Goal: Task Accomplishment & Management: Manage account settings

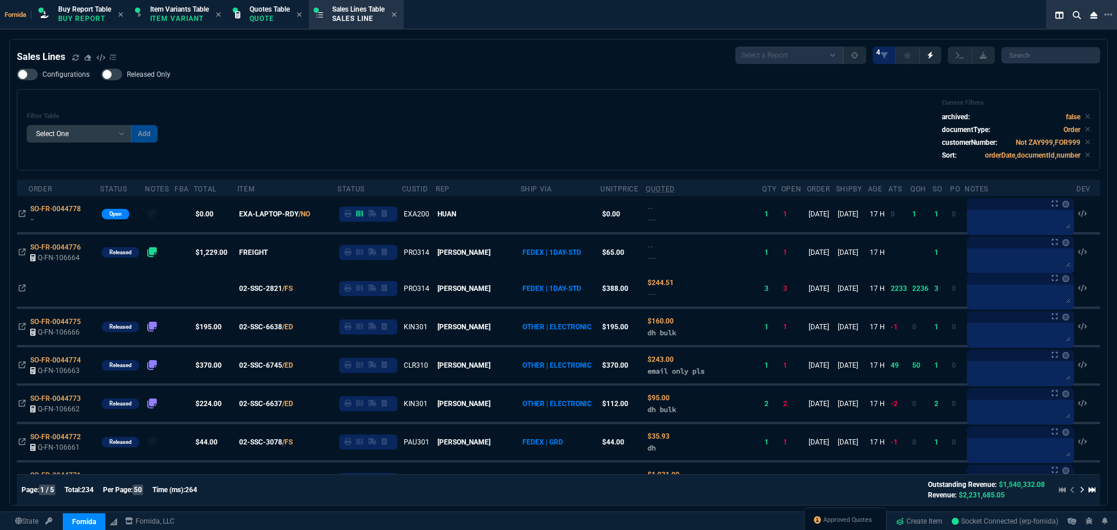
select select "1: BROV"
select select
click at [388, 122] on div "Filter Table Select One Add Filter () Age () ATS () Cond (itemVariantCode) Cust…" at bounding box center [558, 130] width 1063 height 62
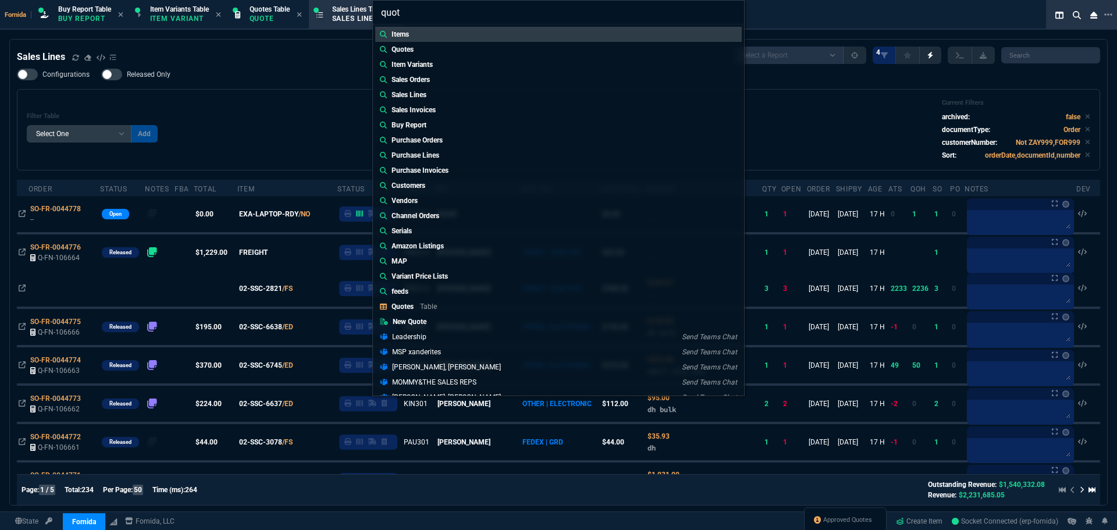
type input "quote"
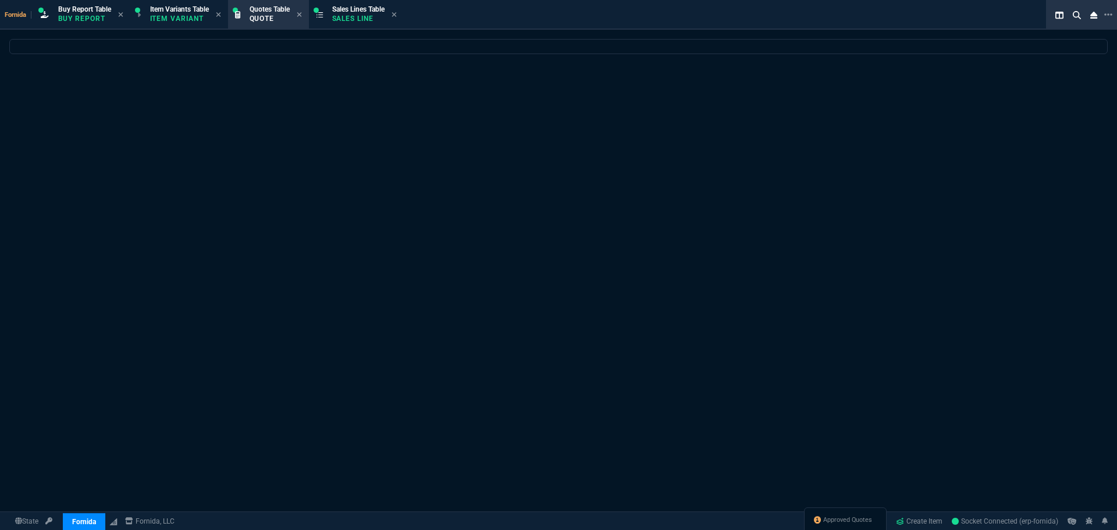
select select
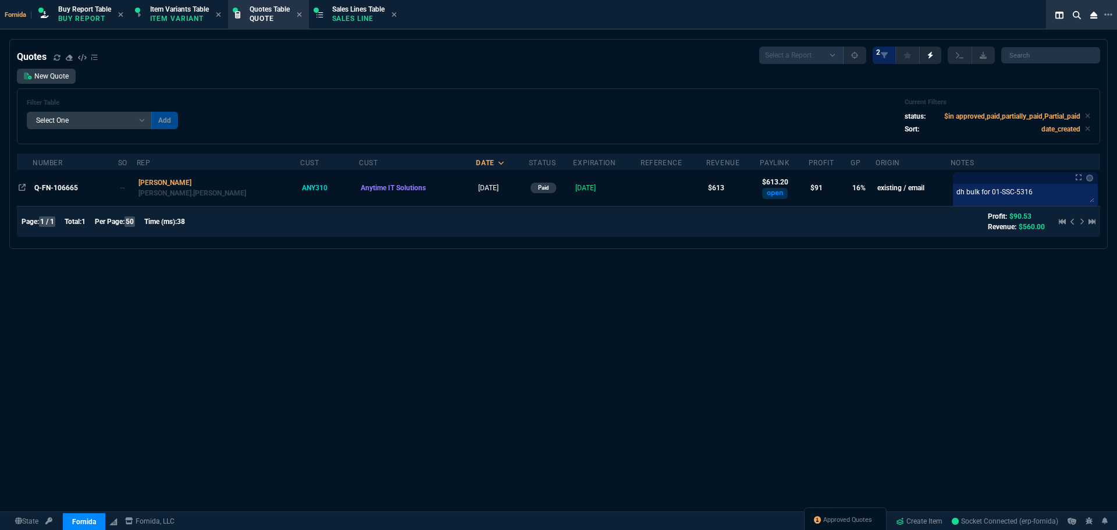
click at [427, 94] on div "Filter Table Select One Add Filter () creator (creator) Cust (headers.customerN…" at bounding box center [558, 116] width 1083 height 56
click at [312, 50] on div "Quotes Select a Report Fruit (MTD) APPROVED Quotes 2" at bounding box center [558, 55] width 1083 height 17
click at [1085, 117] on icon at bounding box center [1087, 115] width 5 height 7
drag, startPoint x: 696, startPoint y: 84, endPoint x: 680, endPoint y: 85, distance: 15.7
click at [694, 84] on div "New Quote Filter Table Select One Add Filter () creator (creator) Cust (headers…" at bounding box center [558, 107] width 1083 height 76
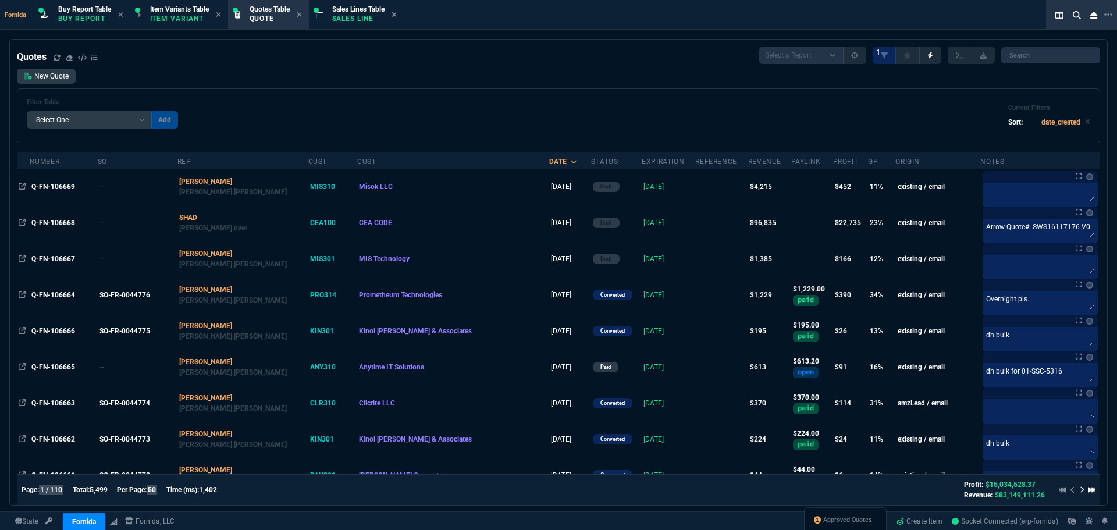
click at [308, 105] on div "Filter Table Select One Add Filter () creator (creator) Cust (headers.customerN…" at bounding box center [558, 115] width 1063 height 35
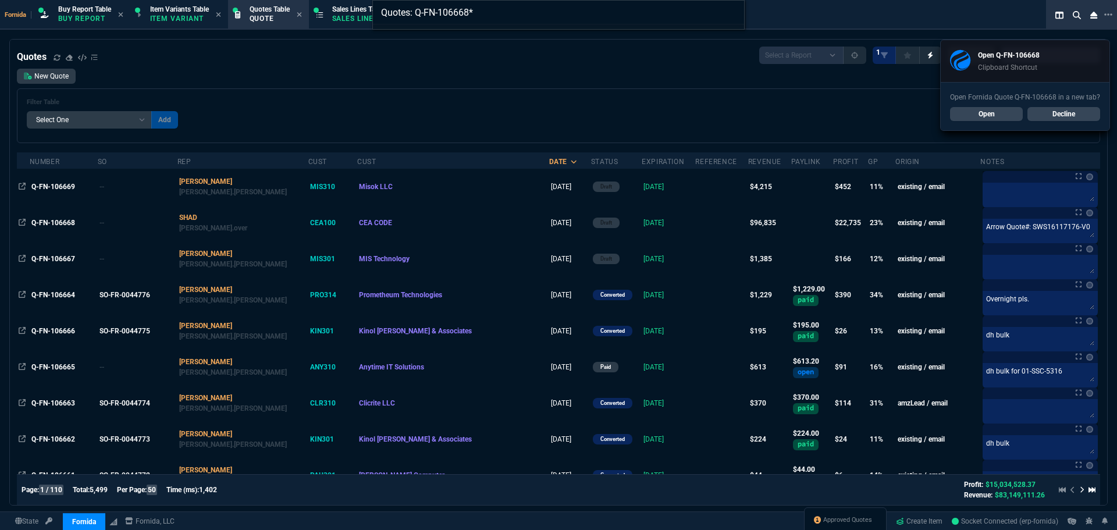
type input "Quotes: Q-FN-106668"
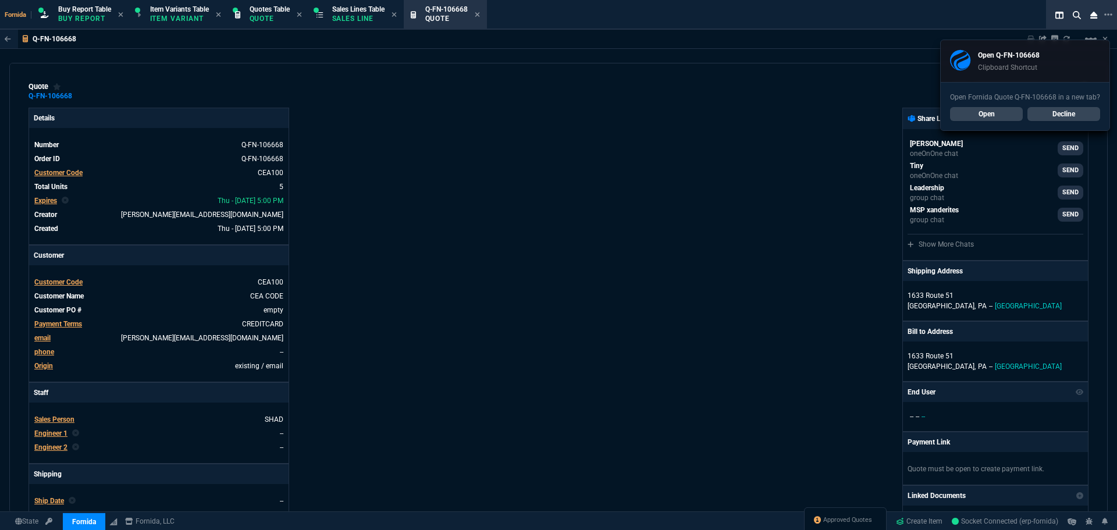
type input "40"
type input "5304"
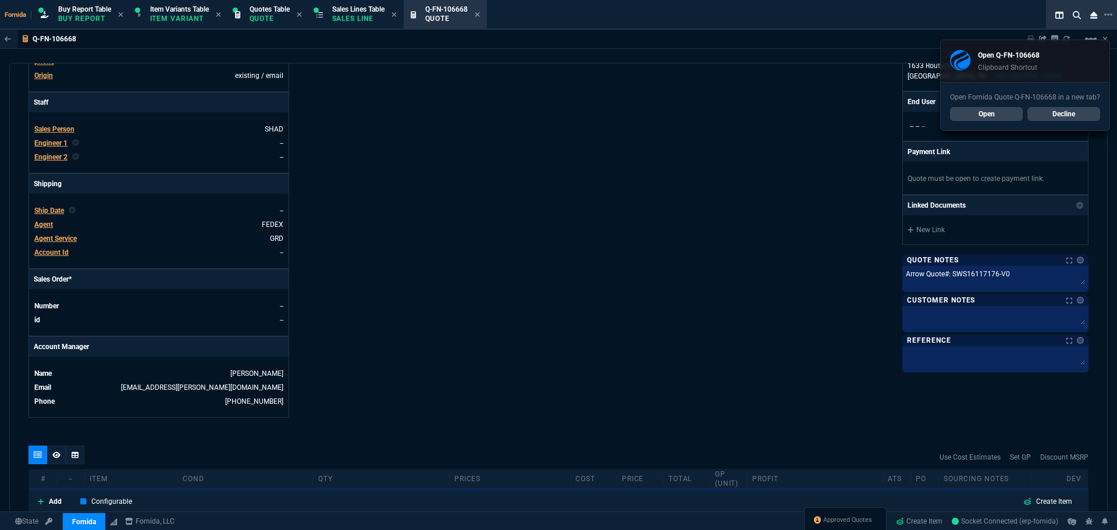
type input "19"
type input "10687"
type input "0"
type input "68"
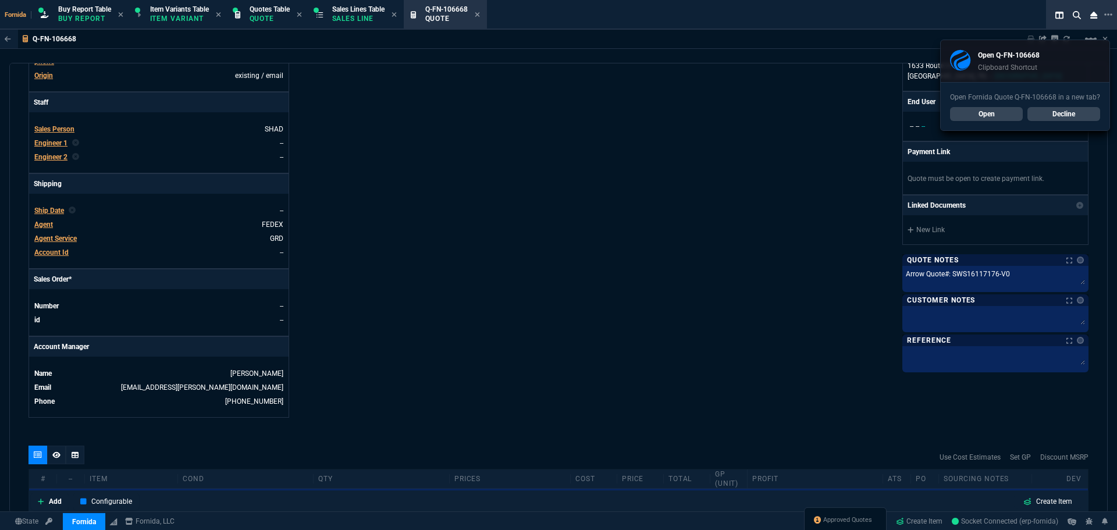
type input "56"
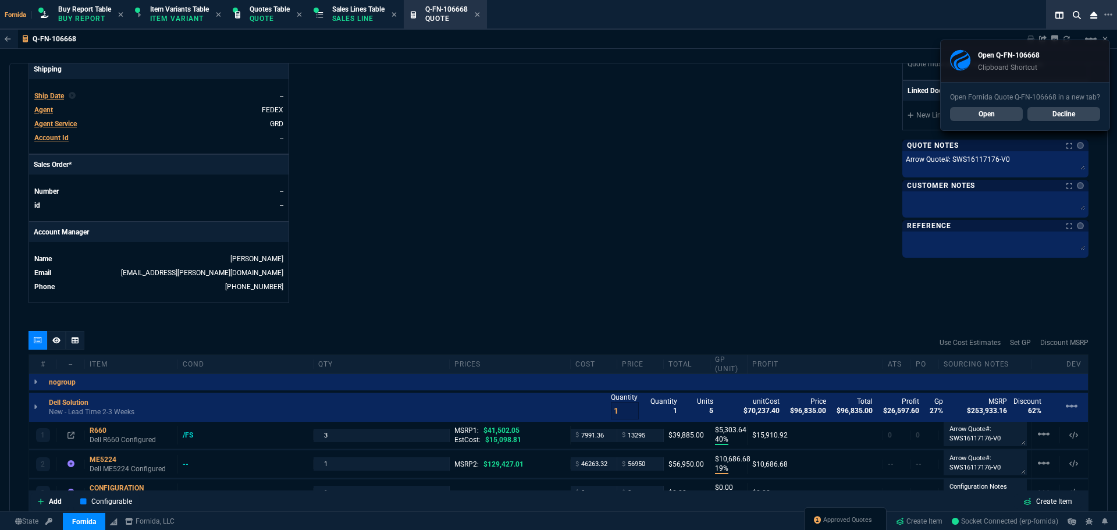
scroll to position [465, 0]
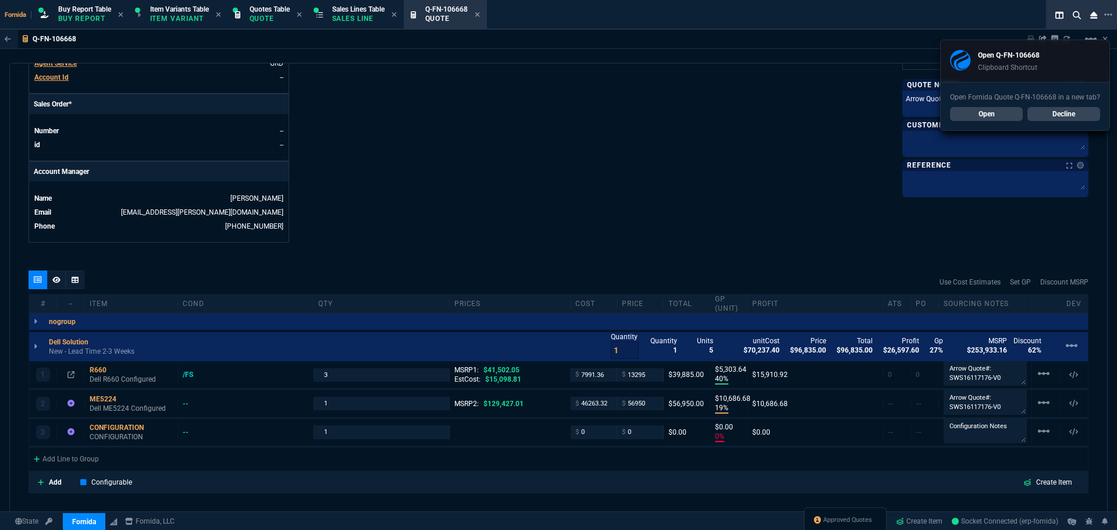
click at [1053, 112] on link "Decline" at bounding box center [1063, 114] width 73 height 14
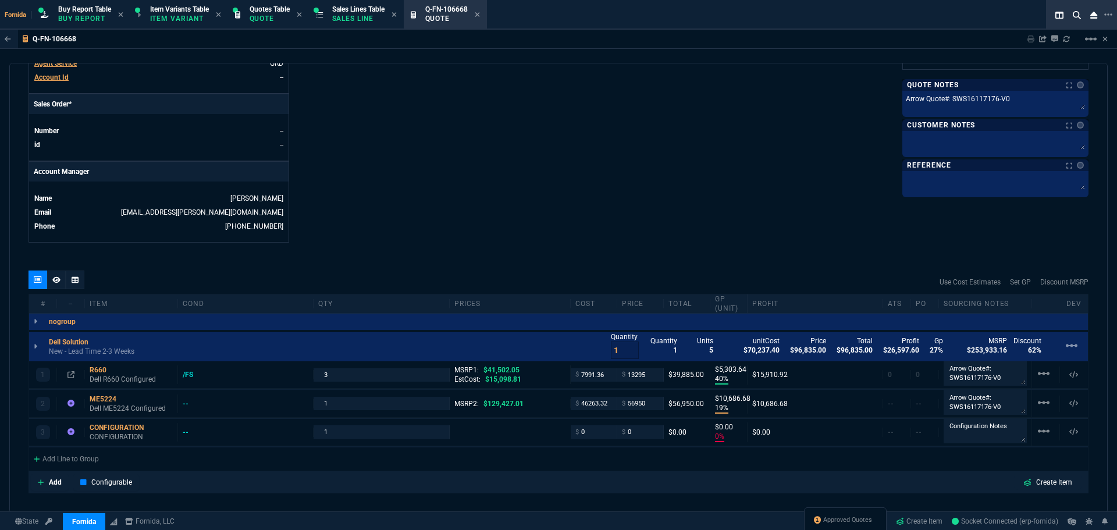
scroll to position [582, 0]
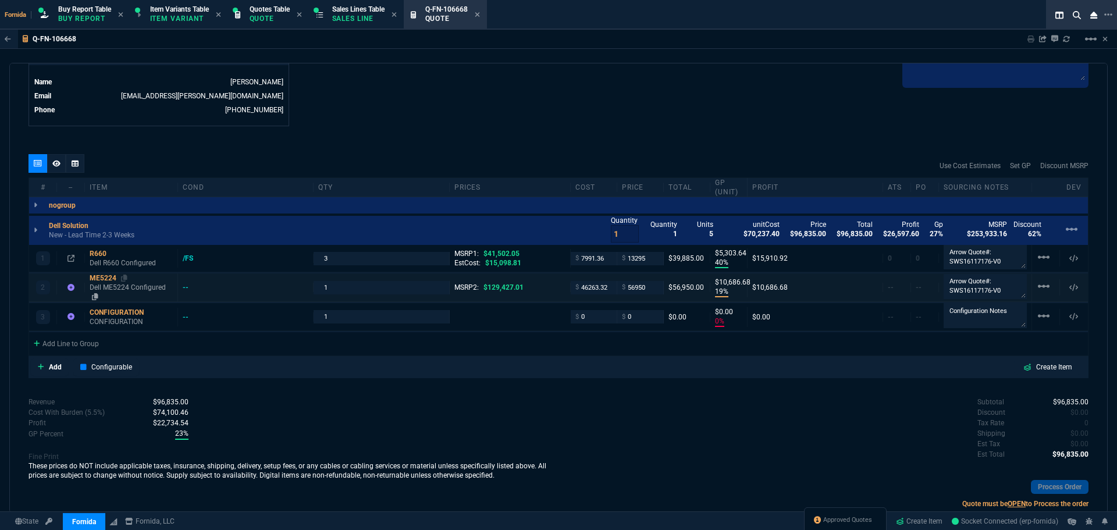
click at [124, 286] on p "Dell ME5224 Configured" at bounding box center [131, 292] width 83 height 19
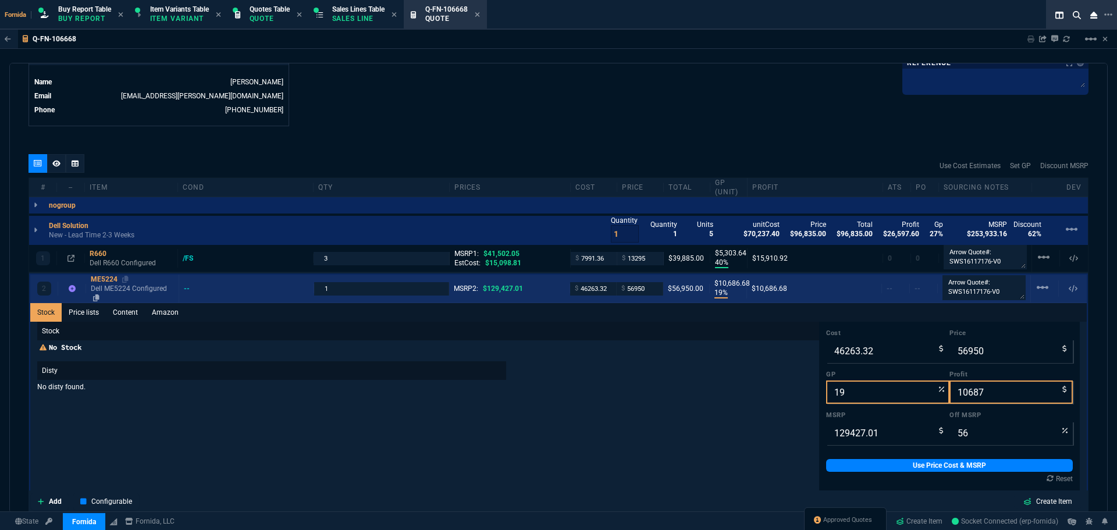
click at [131, 290] on p "Dell ME5224 Configured" at bounding box center [132, 293] width 83 height 19
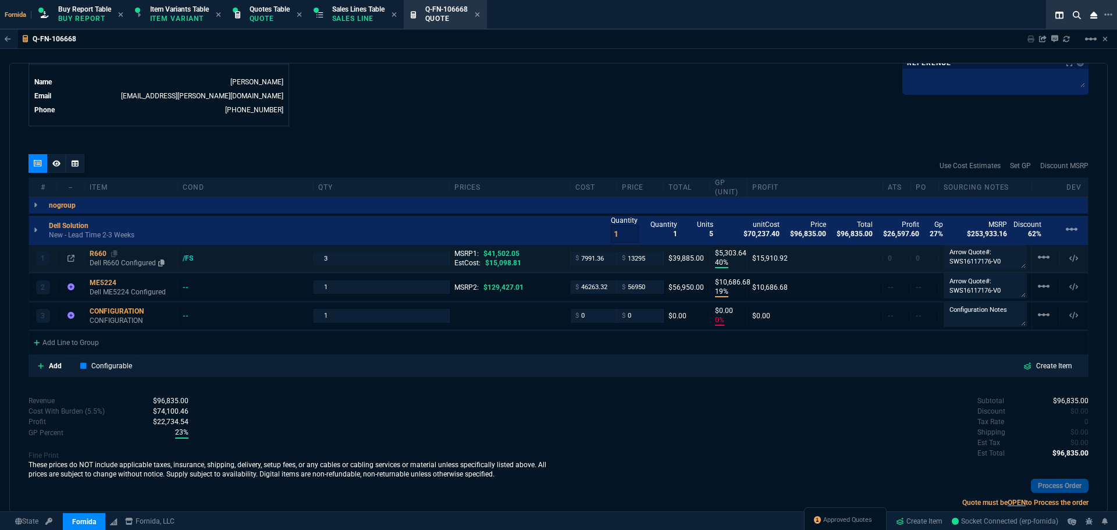
click at [108, 263] on p "Dell R660 Configured" at bounding box center [131, 262] width 83 height 9
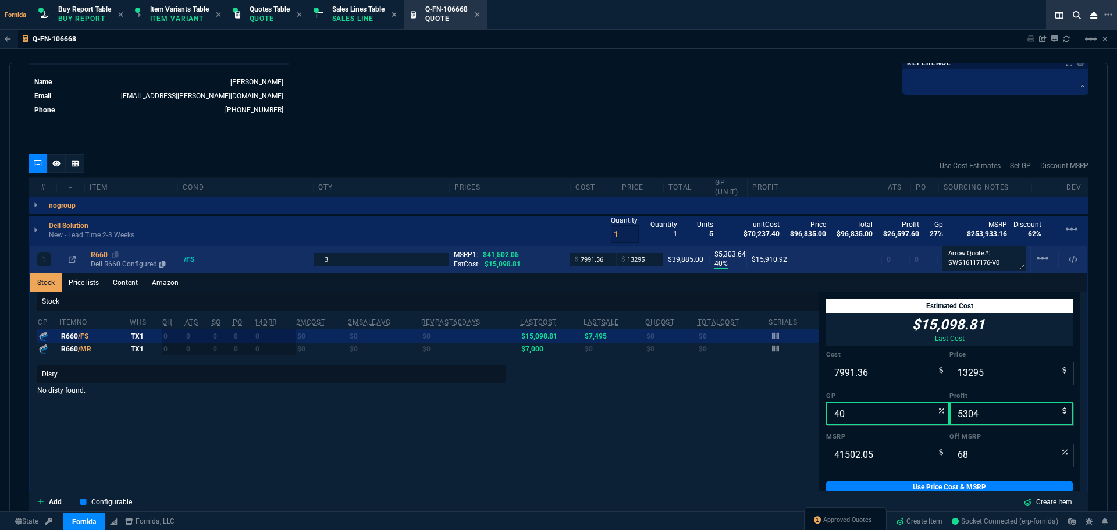
click at [108, 262] on p "Dell R660 Configured" at bounding box center [132, 263] width 83 height 9
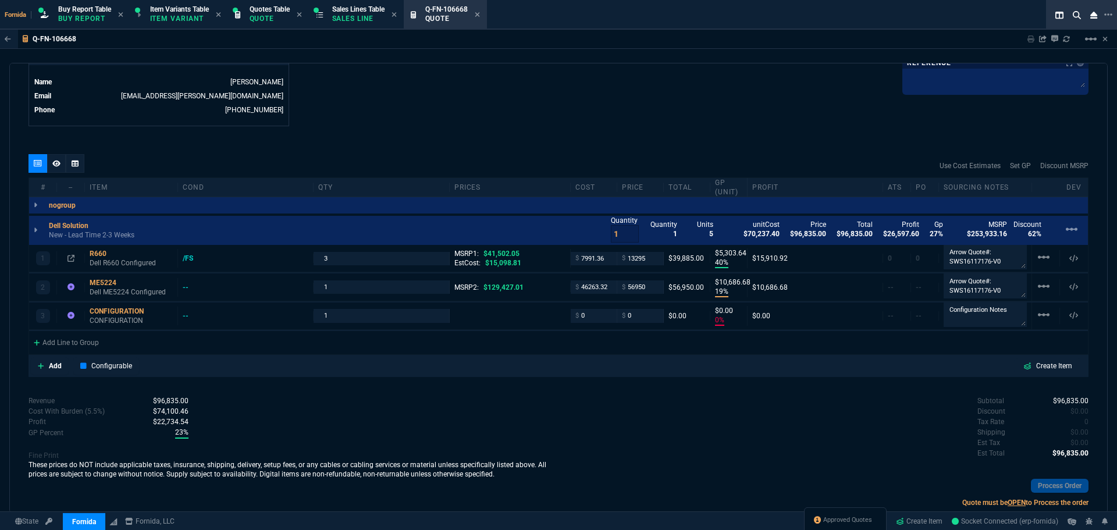
drag, startPoint x: 129, startPoint y: 268, endPoint x: 571, endPoint y: 139, distance: 460.3
click at [129, 268] on p "Dell R660 Configured" at bounding box center [131, 262] width 83 height 9
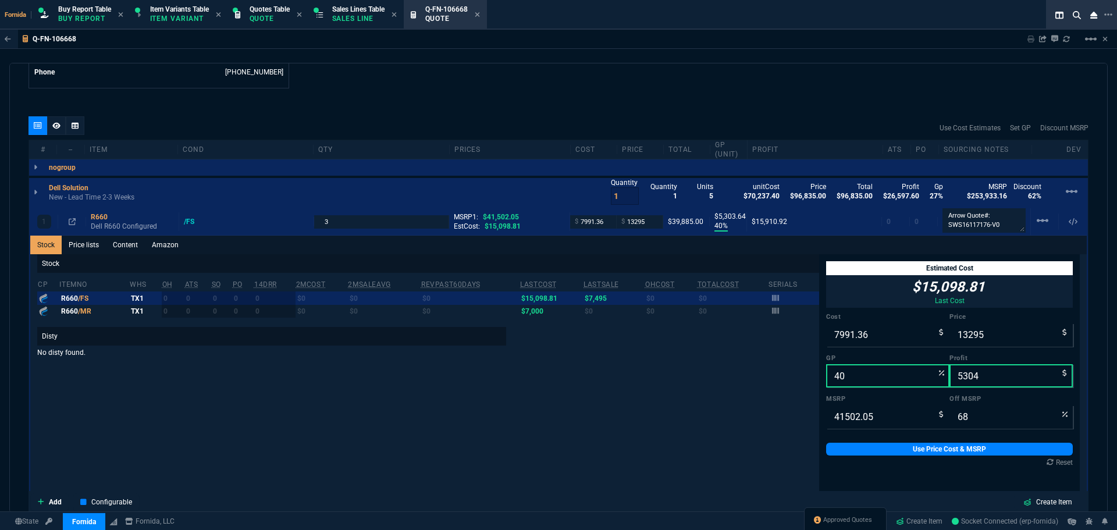
scroll to position [640, 0]
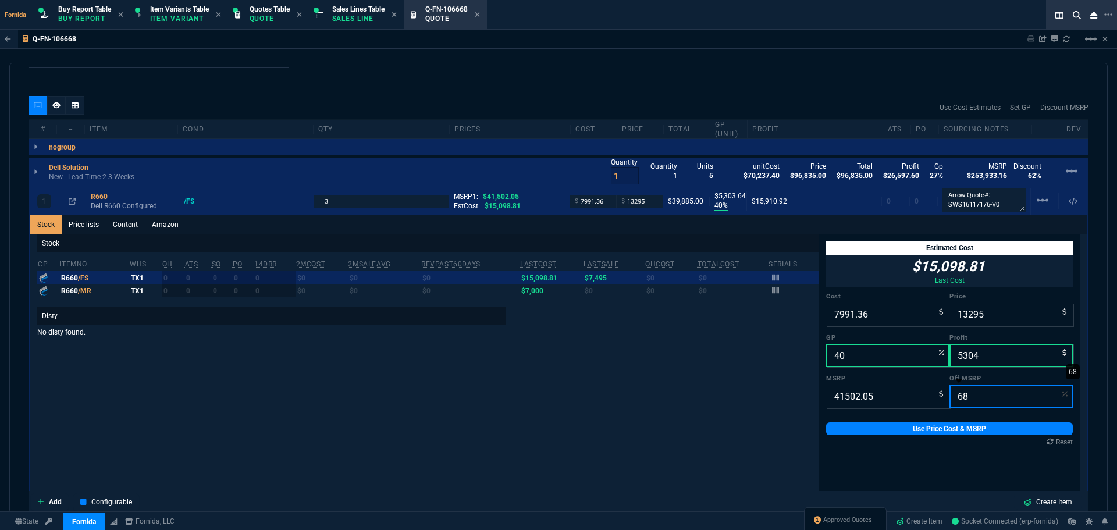
click at [963, 400] on input "68" at bounding box center [1010, 396] width 123 height 23
type input "7"
type input "38596.906500000005"
type input "70"
type input "12450.615000000002"
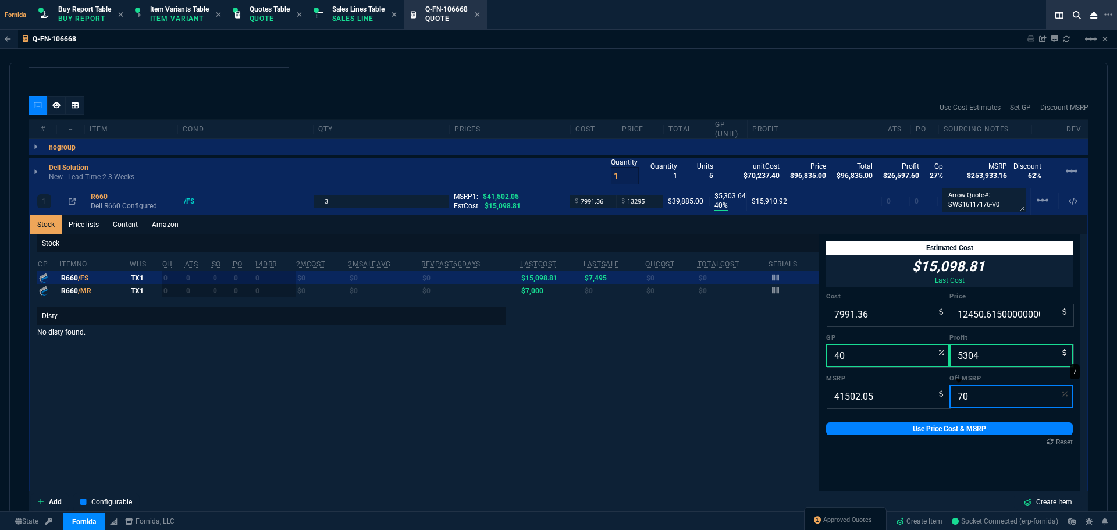
type input "36"
type input "4459"
type input "70"
click at [986, 323] on input "12450.615000000002" at bounding box center [1010, 314] width 123 height 23
type input "12"
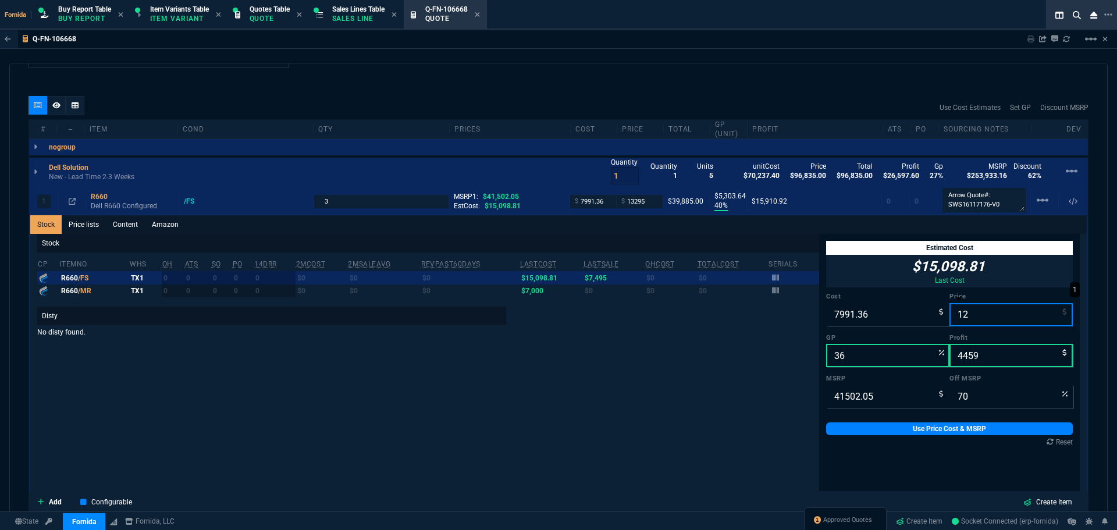
type input "-66495"
type input "-7979"
type input "100"
type input "124"
type input "-6345"
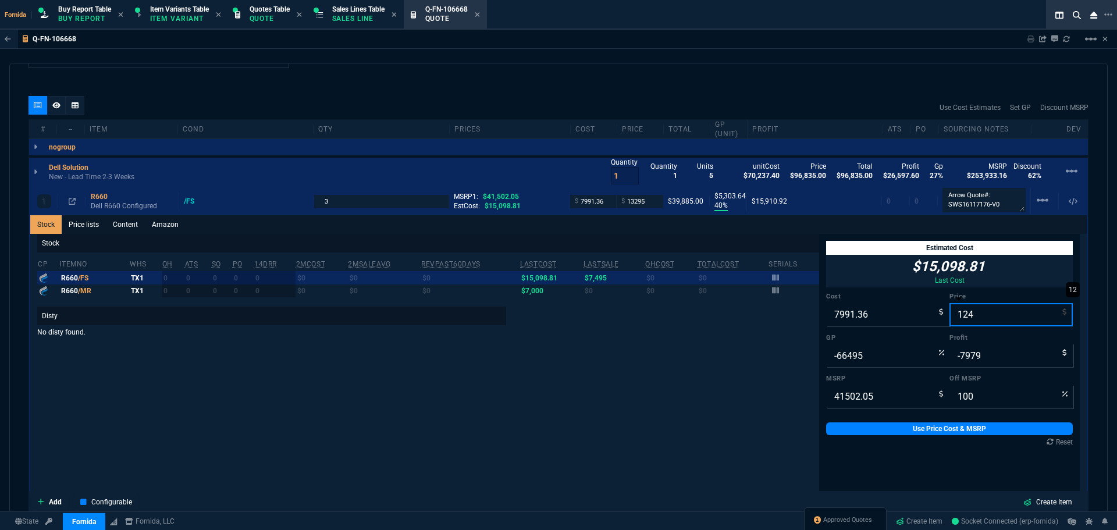
type input "-7867"
type input "12450"
type input "36"
type input "4459"
type input "70"
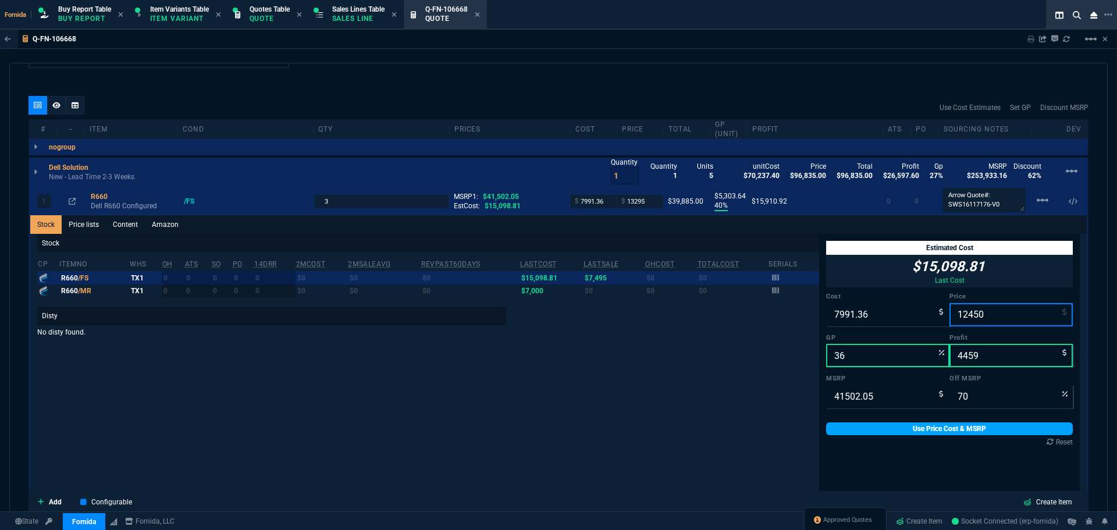
type input "12450"
click at [974, 430] on link "Use Price Cost & MSRP" at bounding box center [949, 428] width 247 height 13
type input "12450"
click at [974, 430] on link "Use Price Cost & MSRP" at bounding box center [949, 428] width 247 height 13
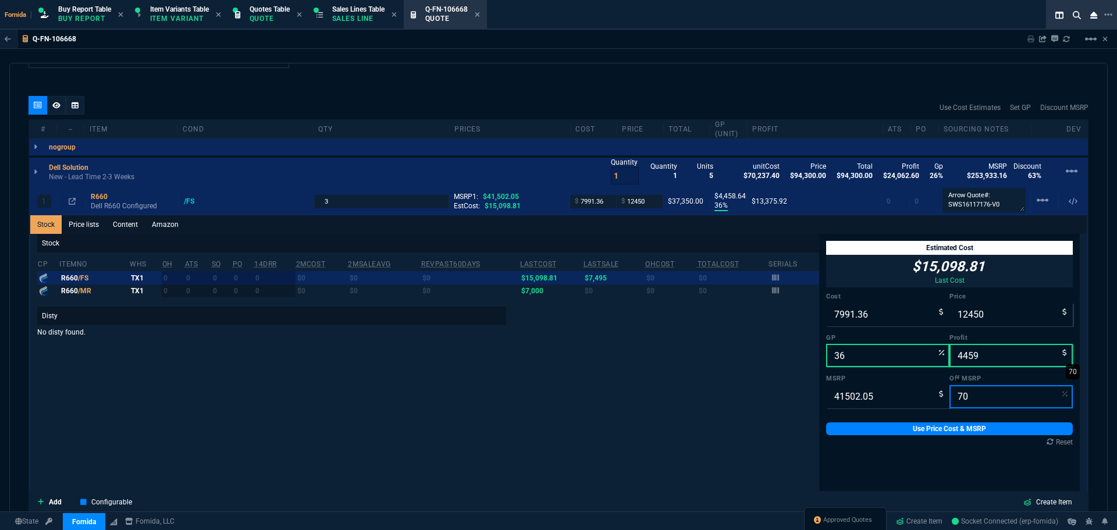
click at [968, 405] on input "70" at bounding box center [1010, 396] width 123 height 23
click at [898, 362] on input "36" at bounding box center [887, 355] width 123 height 23
type input "3"
type input "8239"
type input "248"
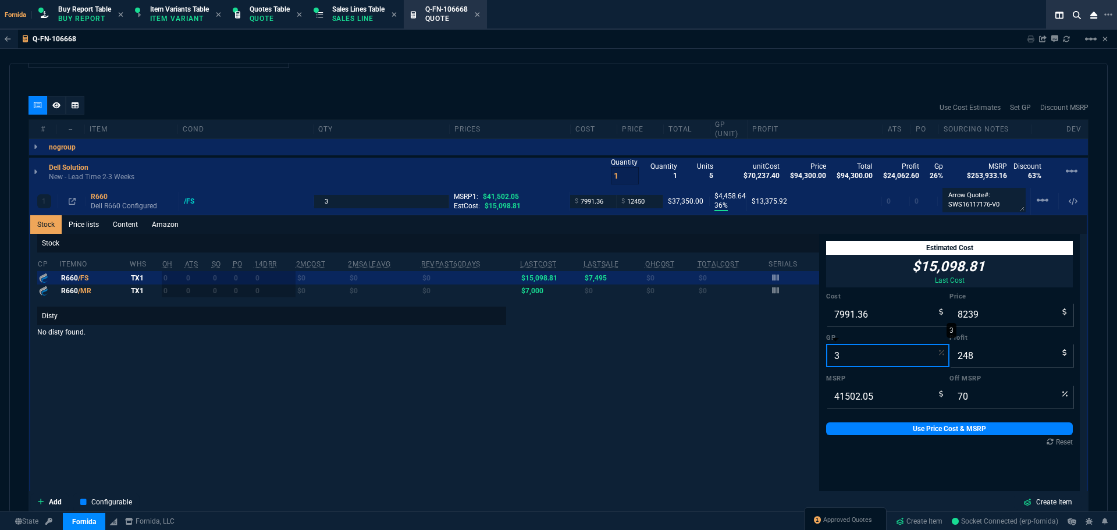
type input "80"
type input "35"
type input "12294"
type input "4303"
type input "70"
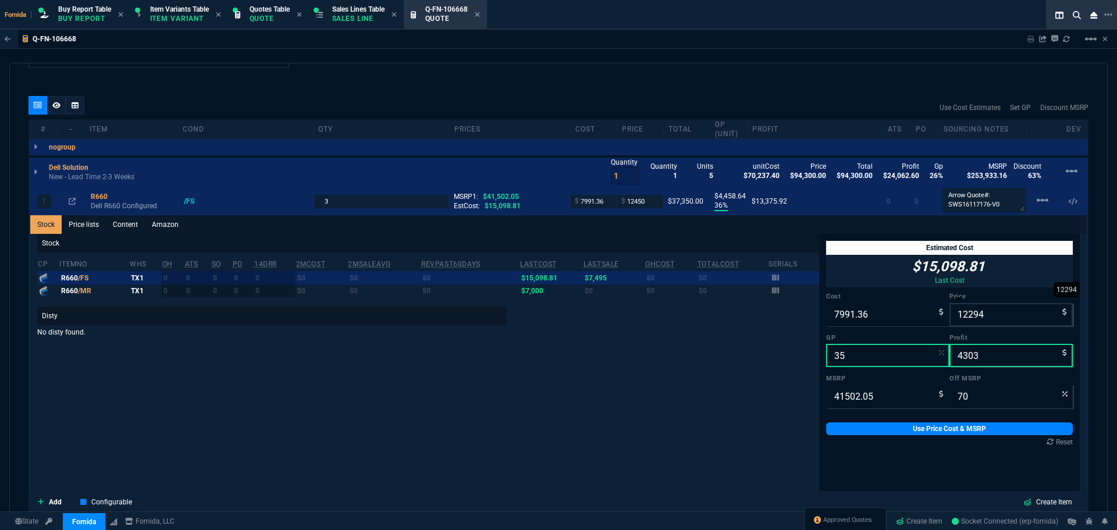
type input "35"
click at [962, 320] on input "12294" at bounding box center [1010, 314] width 123 height 23
type input "1"
type input "-799036"
type input "-7990"
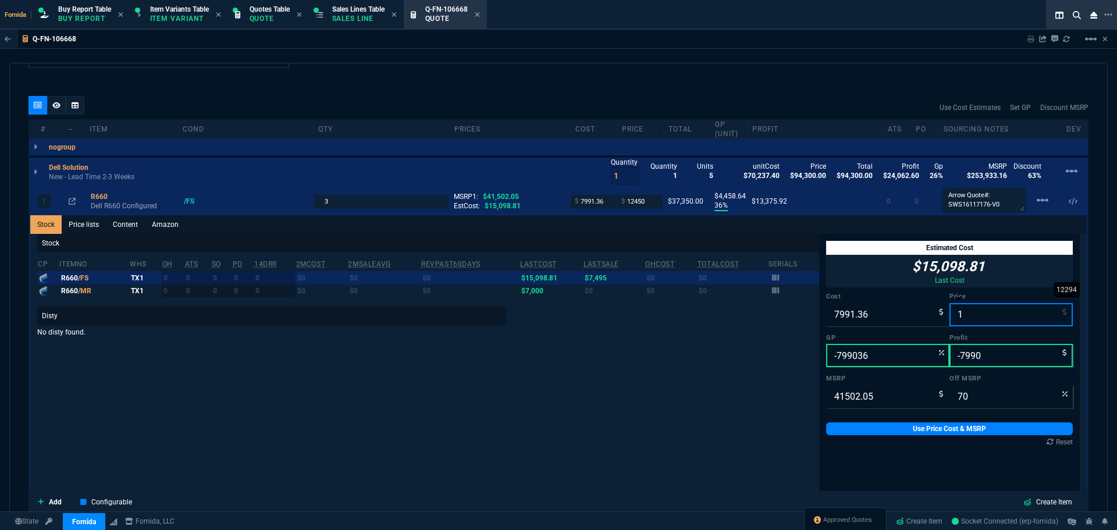
type input "12"
type input "100"
type input "122"
type input "-6450"
type input "-7869"
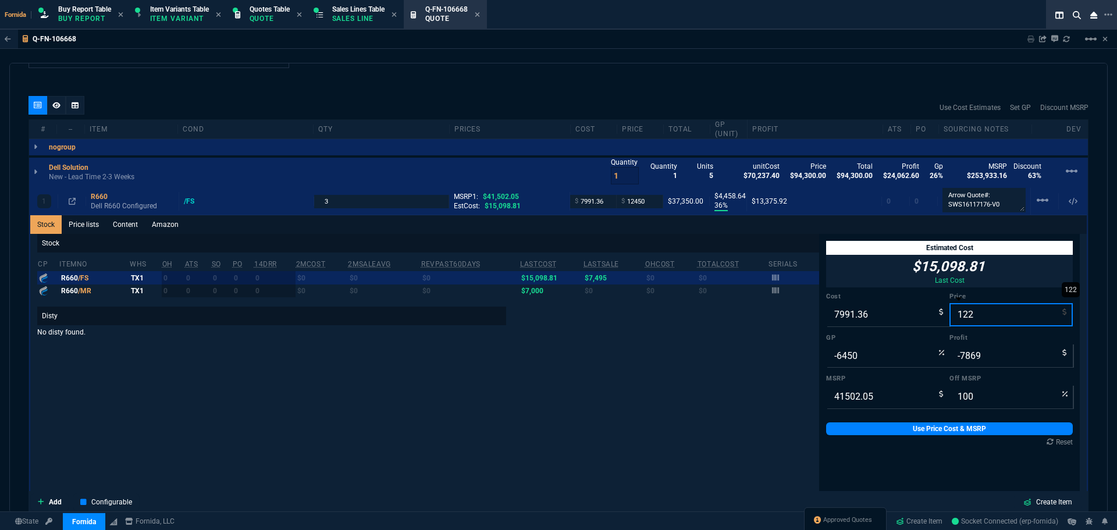
type input "1229"
type input "-550"
type input "-6762"
type input "12295"
type input "70"
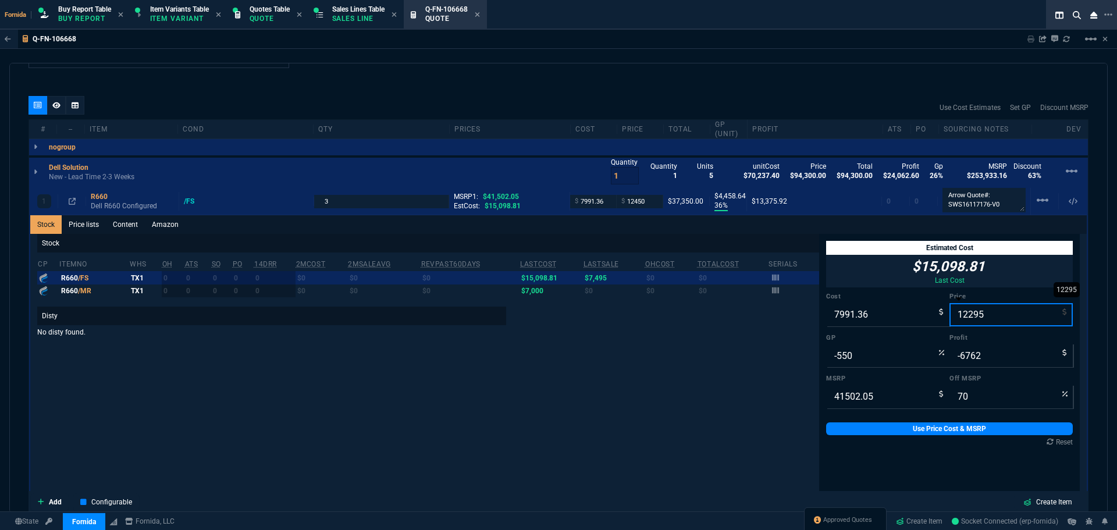
type input "35"
type input "4304"
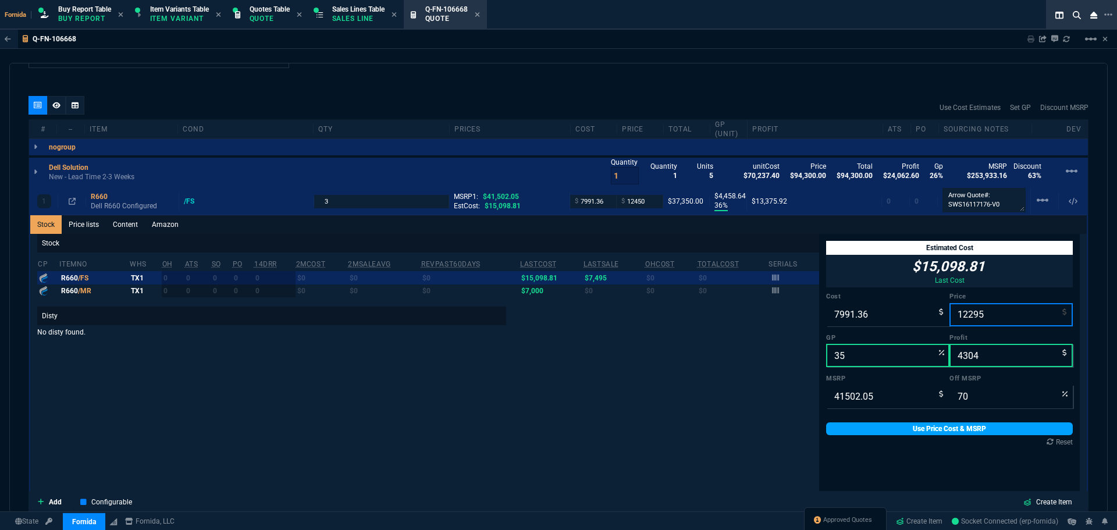
type input "12295"
click at [980, 430] on link "Use Price Cost & MSRP" at bounding box center [949, 428] width 247 height 13
type input "12295"
click at [979, 429] on link "Use Price Cost & MSRP" at bounding box center [949, 428] width 247 height 13
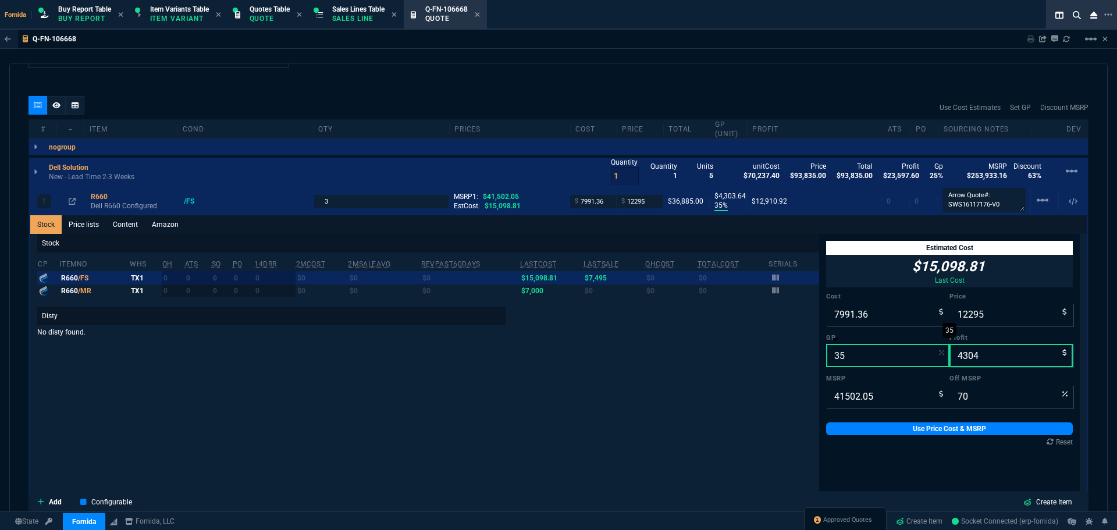
click at [851, 356] on input "35" at bounding box center [887, 355] width 123 height 23
click at [968, 322] on input "12295" at bounding box center [1010, 314] width 123 height 23
type input "11"
type input "-72549"
type input "-7980"
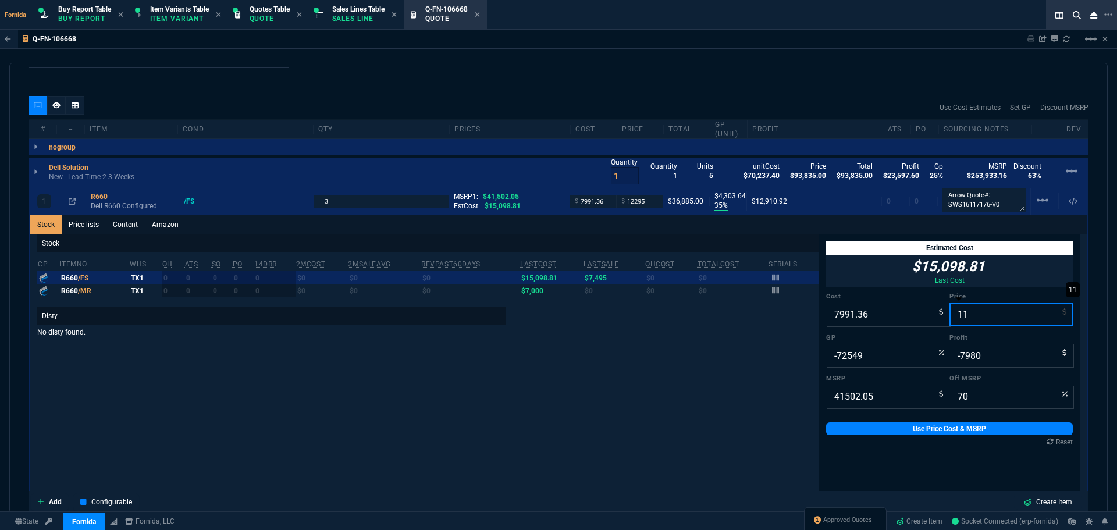
type input "119"
type input "100"
type input "1195"
type input "-569"
type input "-6796"
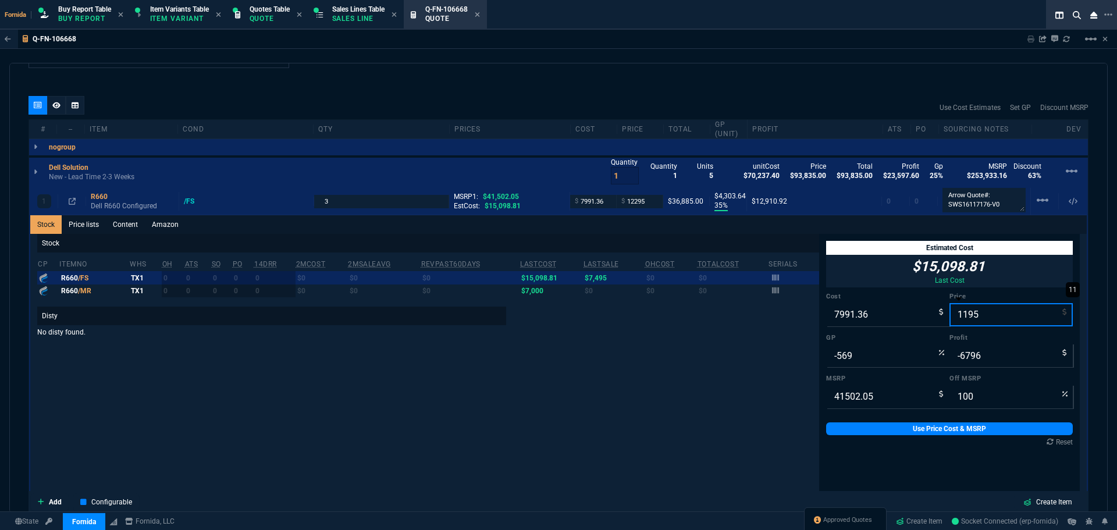
type input "97"
type input "11"
type input "-72549"
type input "-7980"
type input "111"
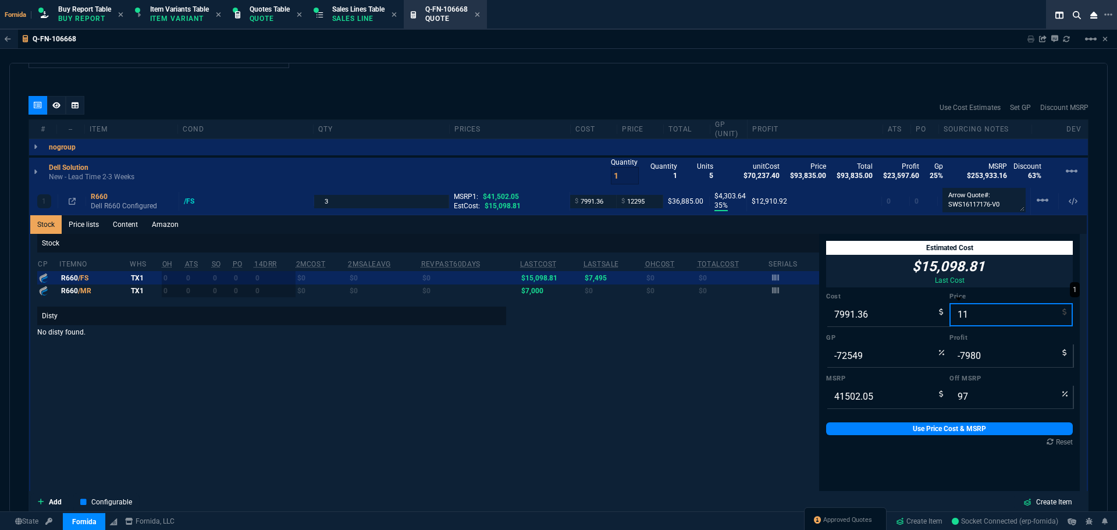
type input "100"
type input "-7099"
type input "-7880"
type input "1119"
type input "97"
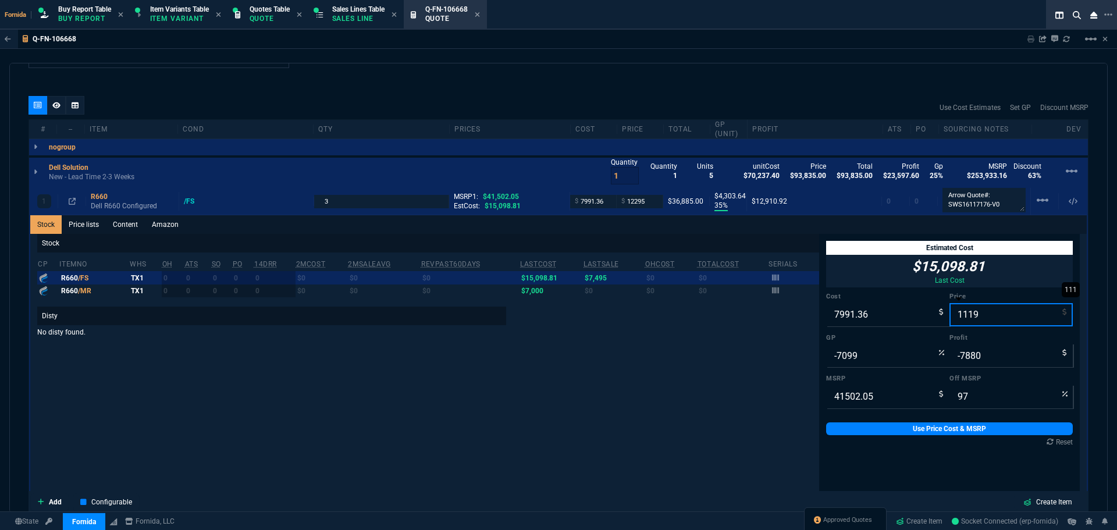
type input "11195"
type input "29"
type input "3204"
type input "73"
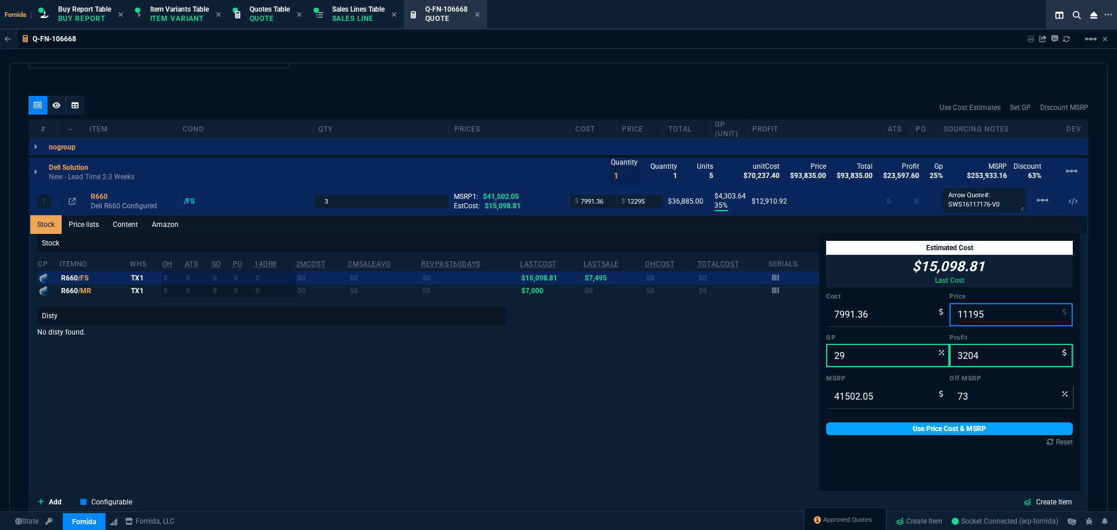
type input "11195"
click at [975, 430] on link "Use Price Cost & MSRP" at bounding box center [949, 428] width 247 height 13
type input "11195"
click at [988, 313] on input "11195" at bounding box center [1010, 314] width 123 height 23
type input "11"
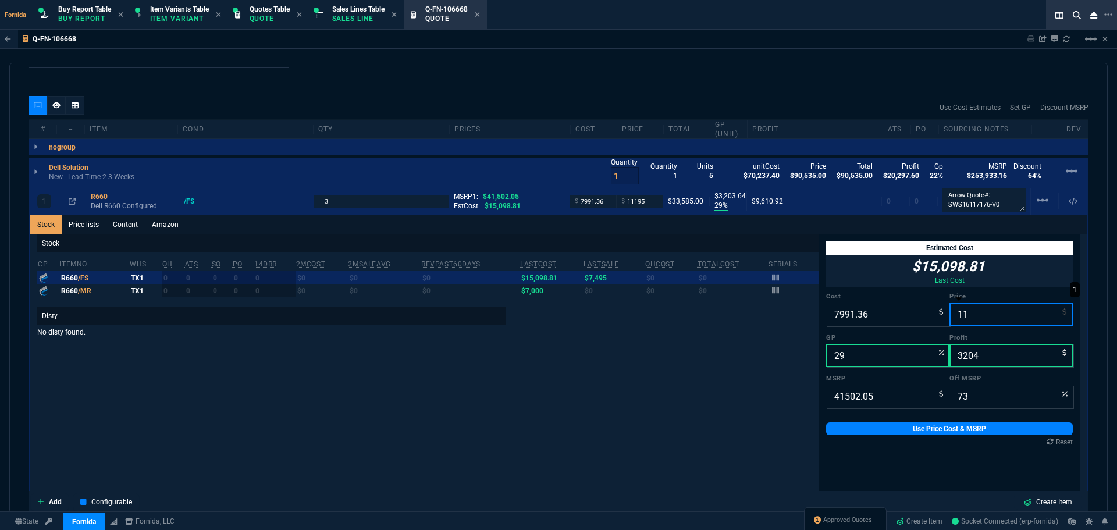
type input "-72549"
type input "-7980"
type input "100"
type input "1109"
type input "-621"
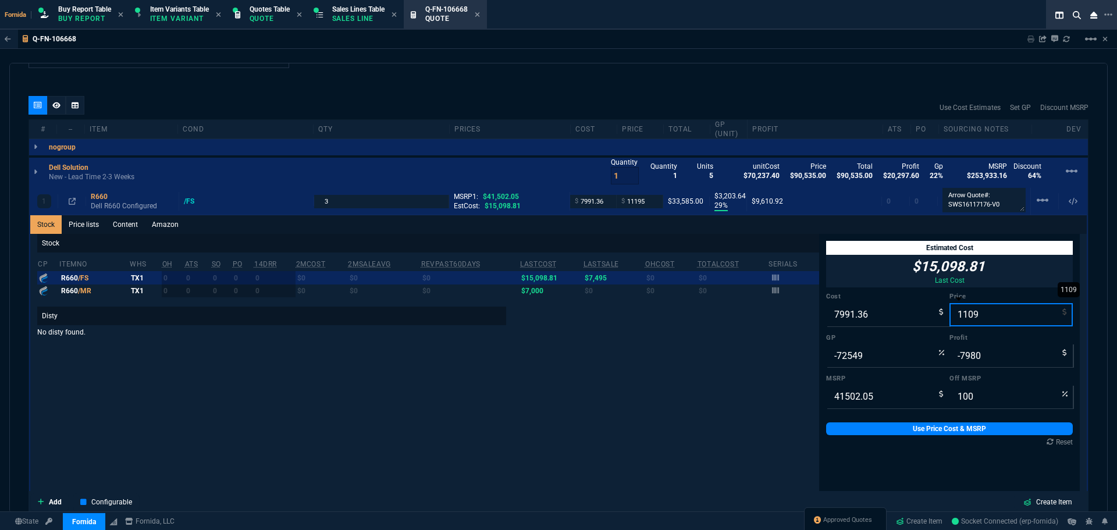
type input "-6882"
type input "11095"
type input "73"
type input "28"
type input "3104"
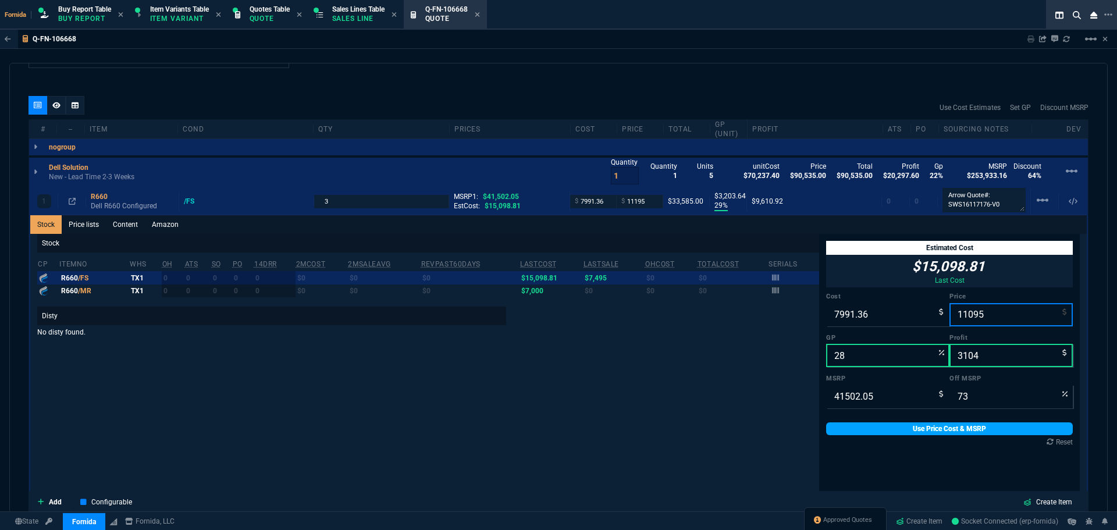
type input "11095"
click at [968, 425] on link "Use Price Cost & MSRP" at bounding box center [949, 428] width 247 height 13
type input "11095"
click at [968, 425] on link "Use Price Cost & MSRP" at bounding box center [949, 428] width 247 height 13
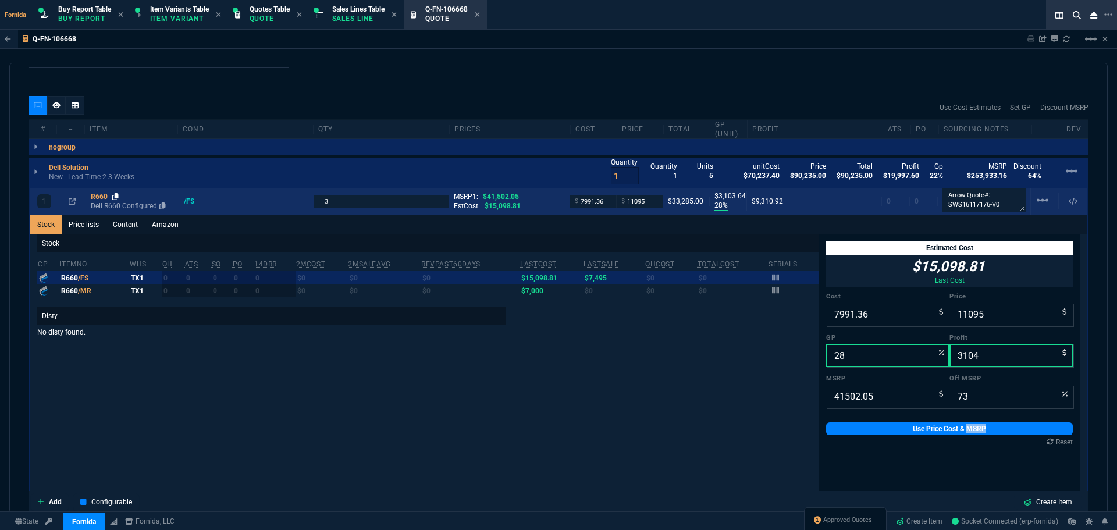
click at [115, 201] on link at bounding box center [115, 196] width 6 height 9
copy link "MSRP"
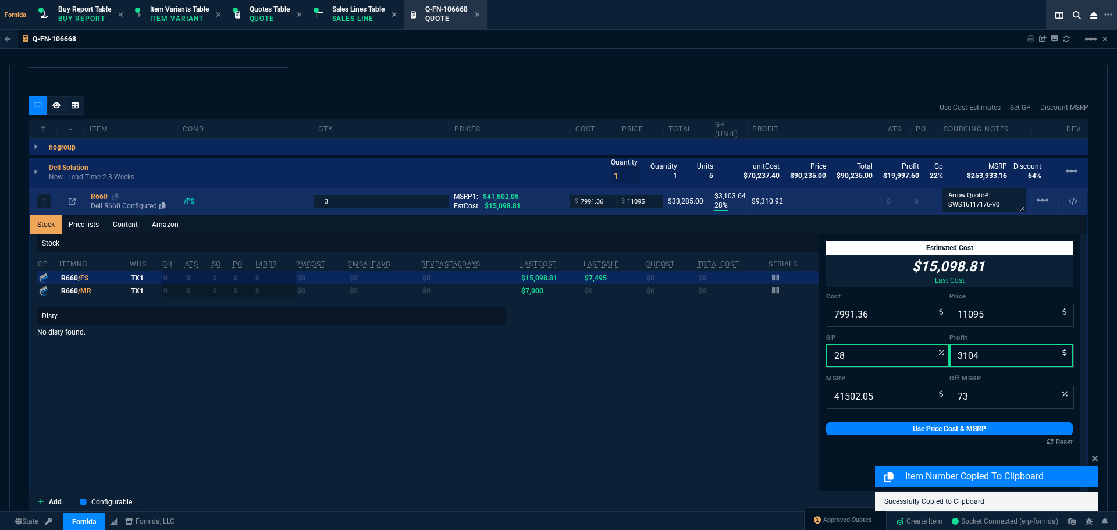
click at [121, 207] on p "Dell R660 Configured" at bounding box center [132, 205] width 83 height 9
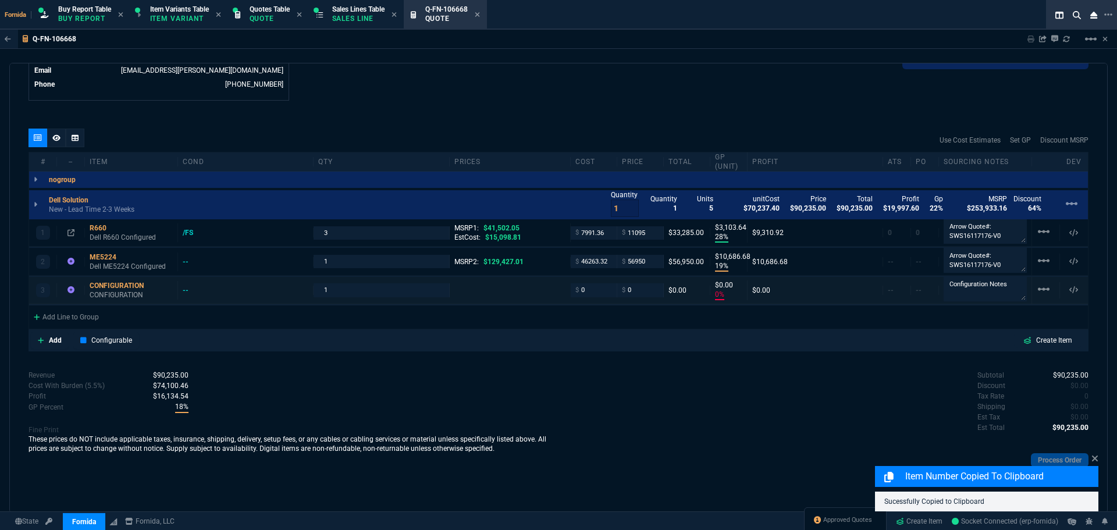
scroll to position [607, 0]
click at [53, 140] on icon at bounding box center [56, 137] width 8 height 7
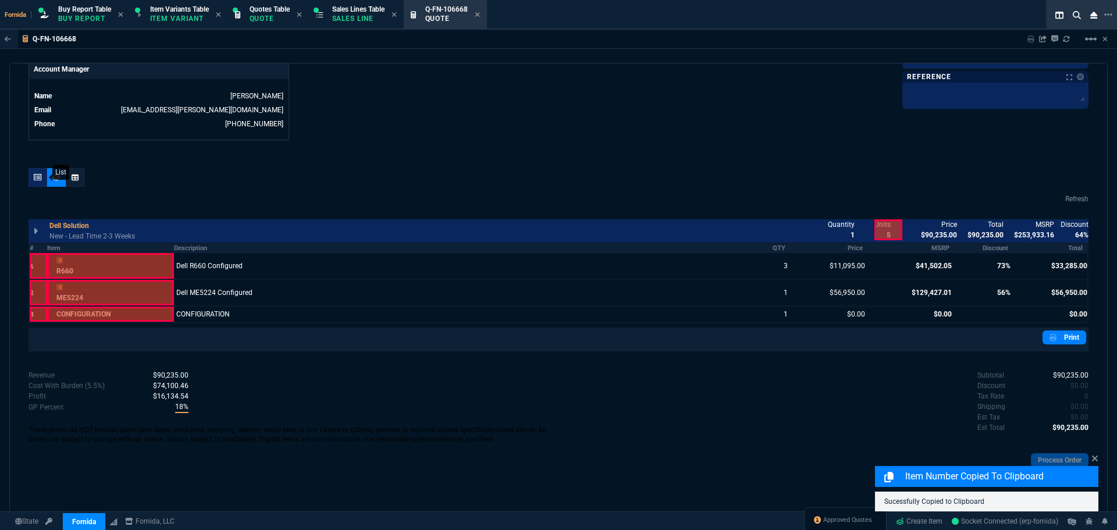
click at [44, 177] on div at bounding box center [37, 177] width 19 height 19
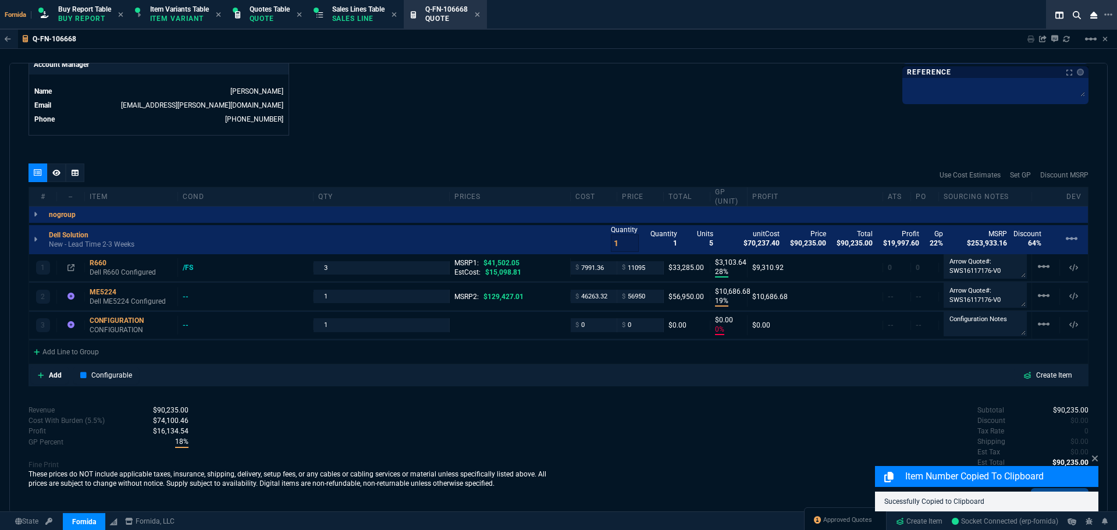
type input "28"
type input "3104"
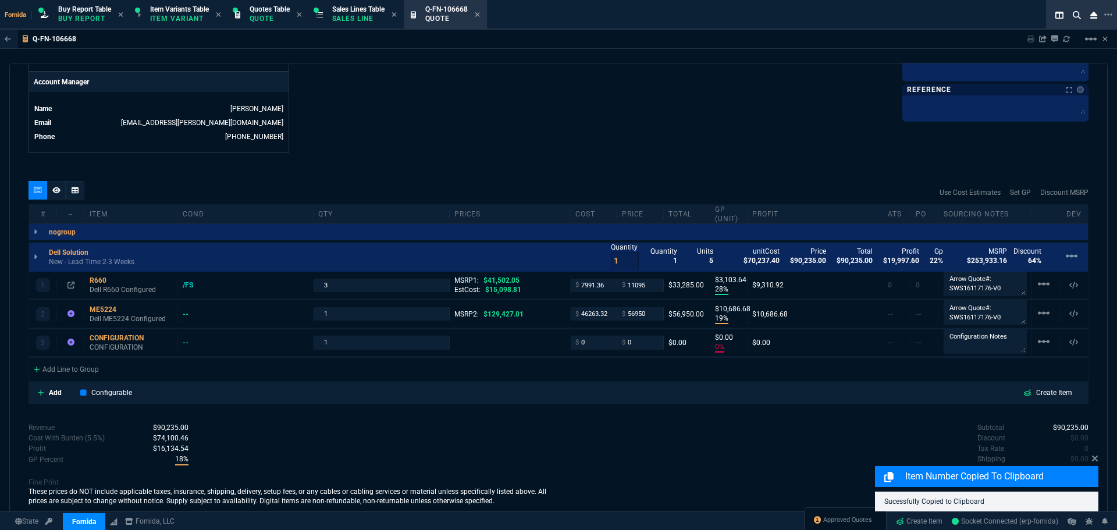
type input "19"
type input "10687"
type input "0"
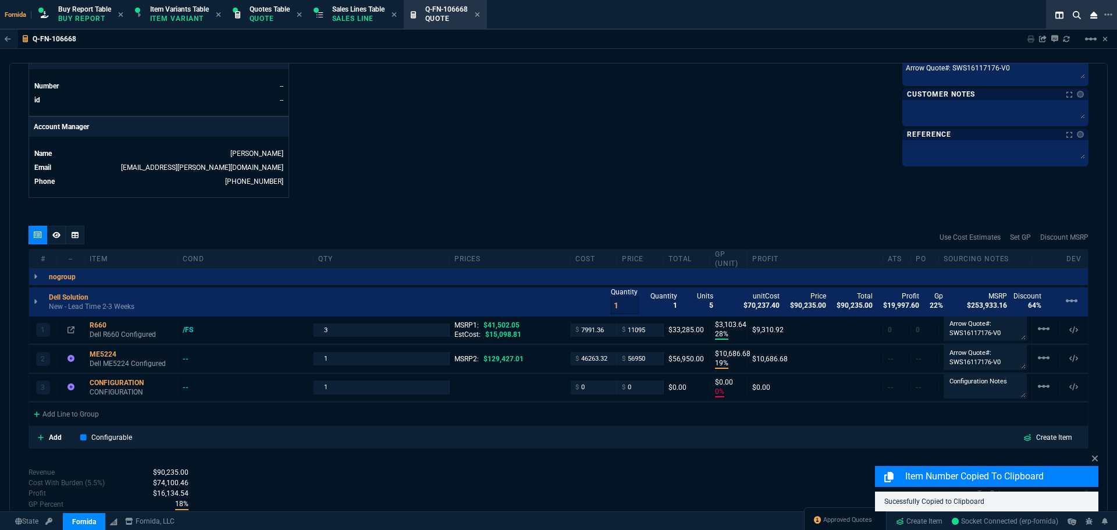
type input "73"
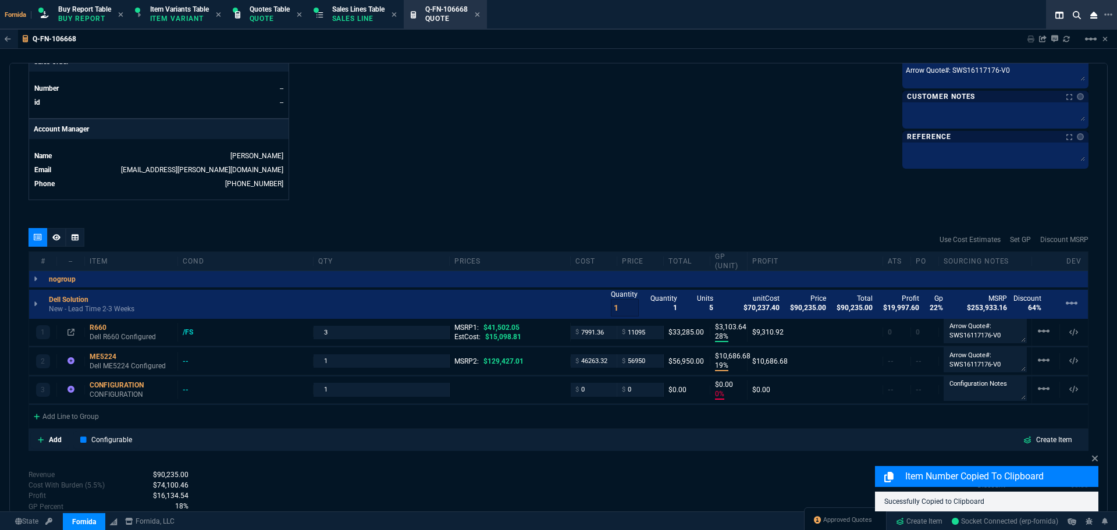
type input "56"
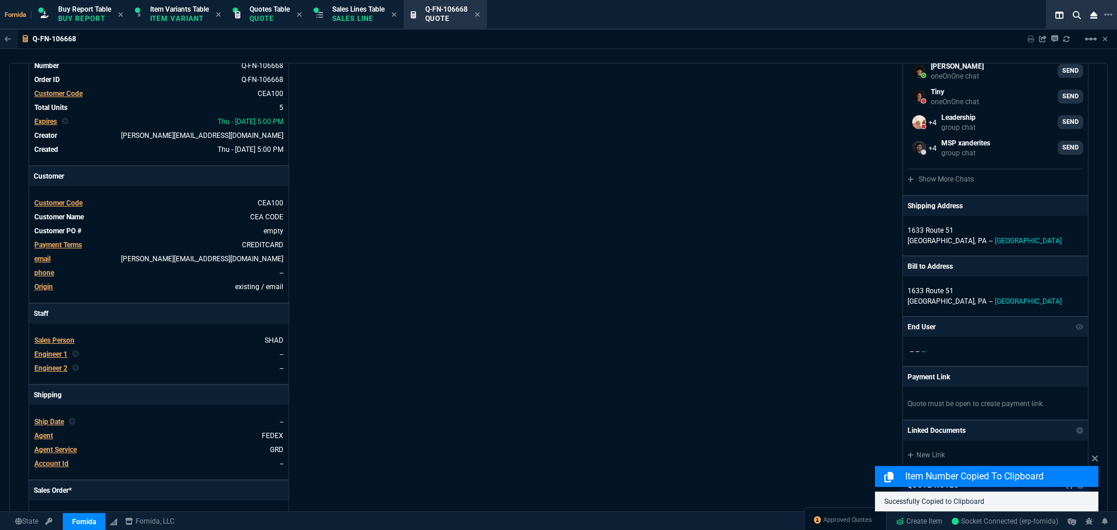
scroll to position [0, 0]
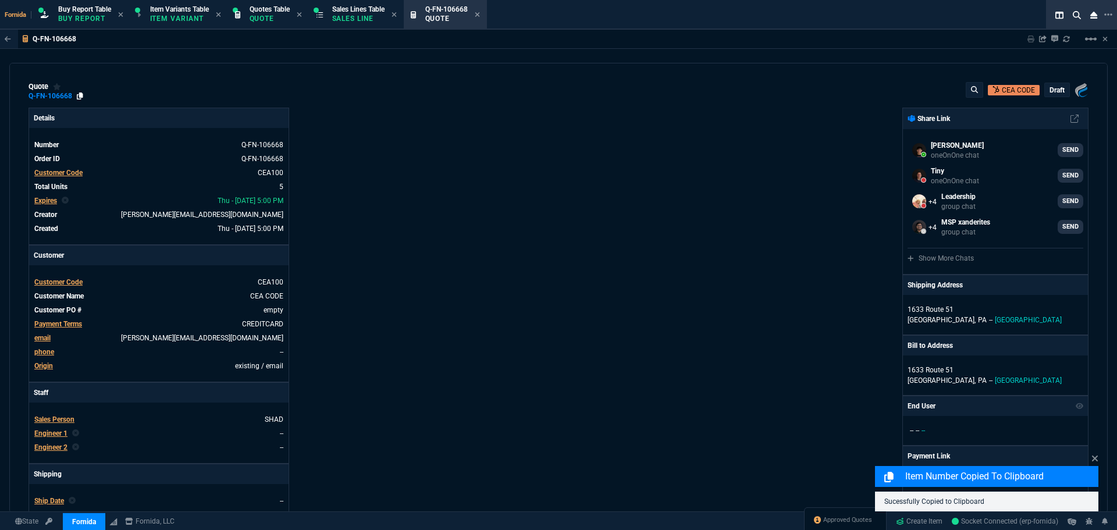
click at [77, 97] on icon at bounding box center [80, 95] width 6 height 7
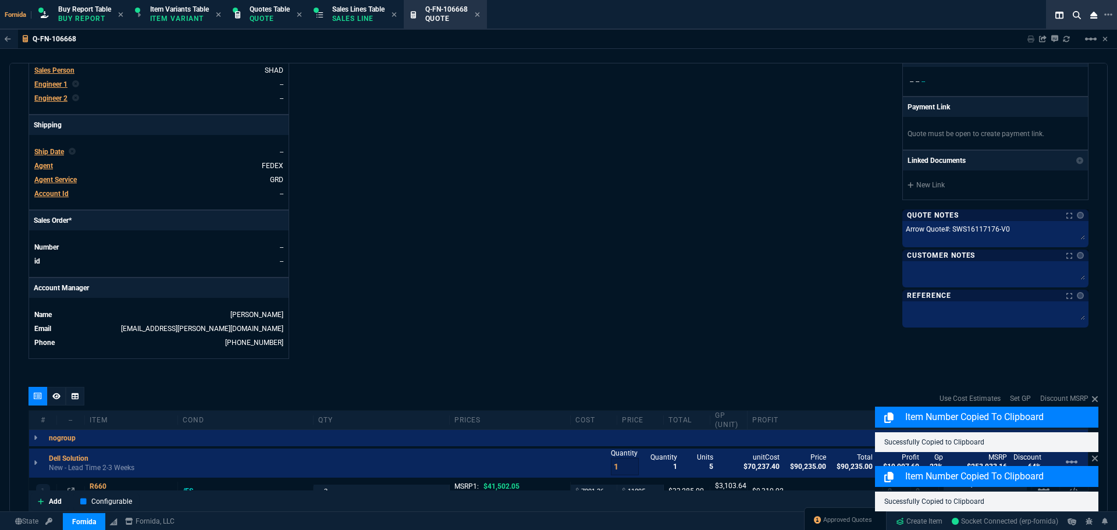
scroll to position [582, 0]
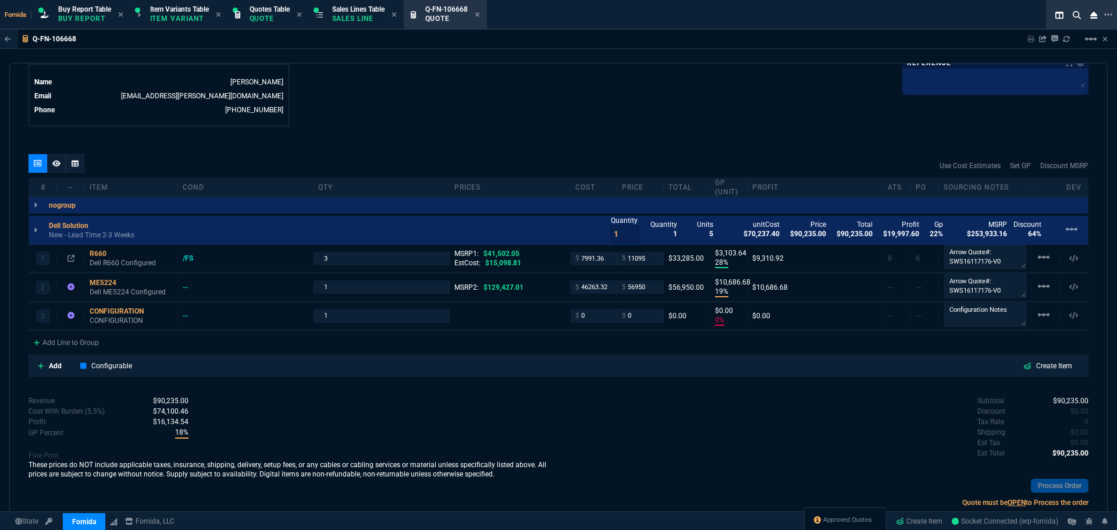
drag, startPoint x: 350, startPoint y: 10, endPoint x: 532, endPoint y: 28, distance: 182.3
click at [350, 10] on span "Sales Lines Table" at bounding box center [358, 9] width 52 height 8
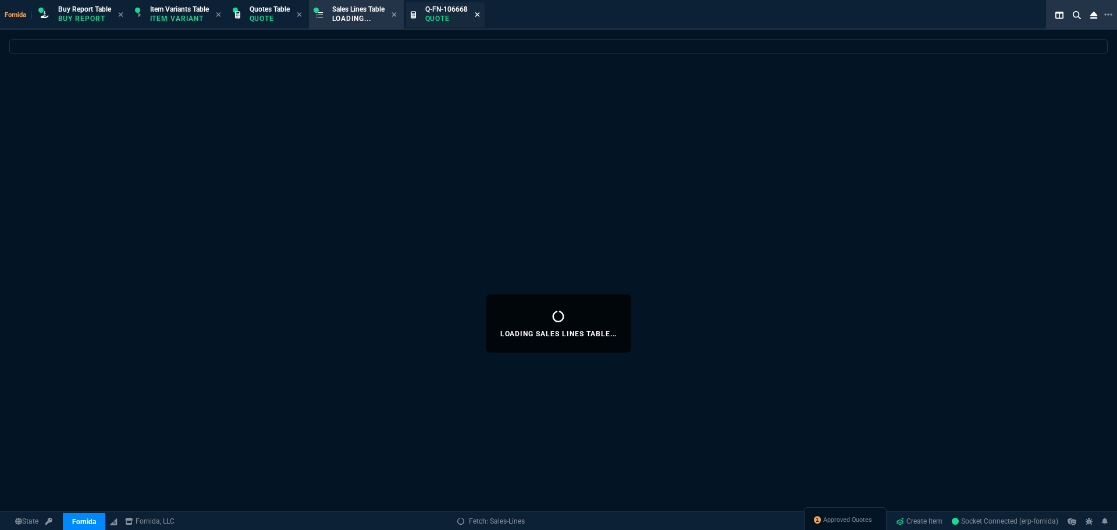
click at [479, 14] on icon at bounding box center [477, 14] width 5 height 5
select select
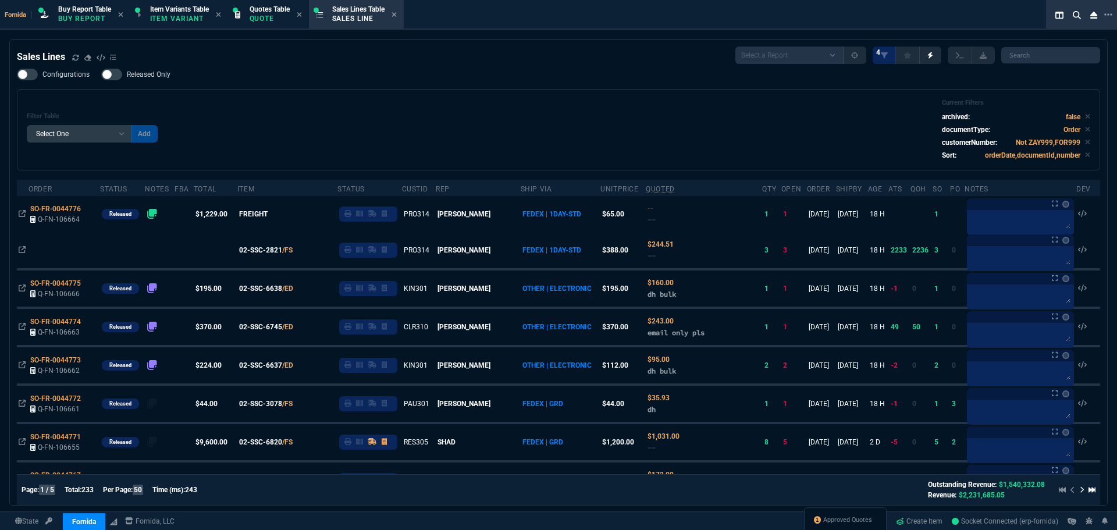
drag, startPoint x: 472, startPoint y: 145, endPoint x: 464, endPoint y: 146, distance: 8.2
click at [472, 145] on div "Filter Table Select One Add Filter () Age () ATS () Cond (itemVariantCode) Cust…" at bounding box center [558, 130] width 1063 height 62
click at [461, 148] on div "Filter Table Select One Add Filter () Age () ATS () Cond (itemVariantCode) Cust…" at bounding box center [558, 130] width 1063 height 62
click at [379, 119] on div "Filter Table Select One Add Filter () Age () ATS () Cond (itemVariantCode) Cust…" at bounding box center [558, 130] width 1063 height 62
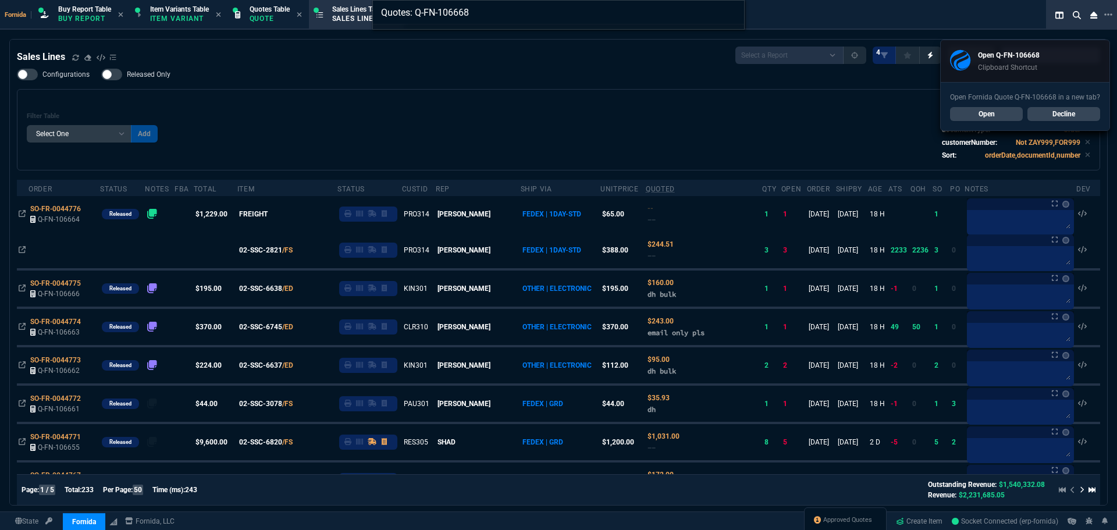
type input "Quotes: Q-FN-106668"
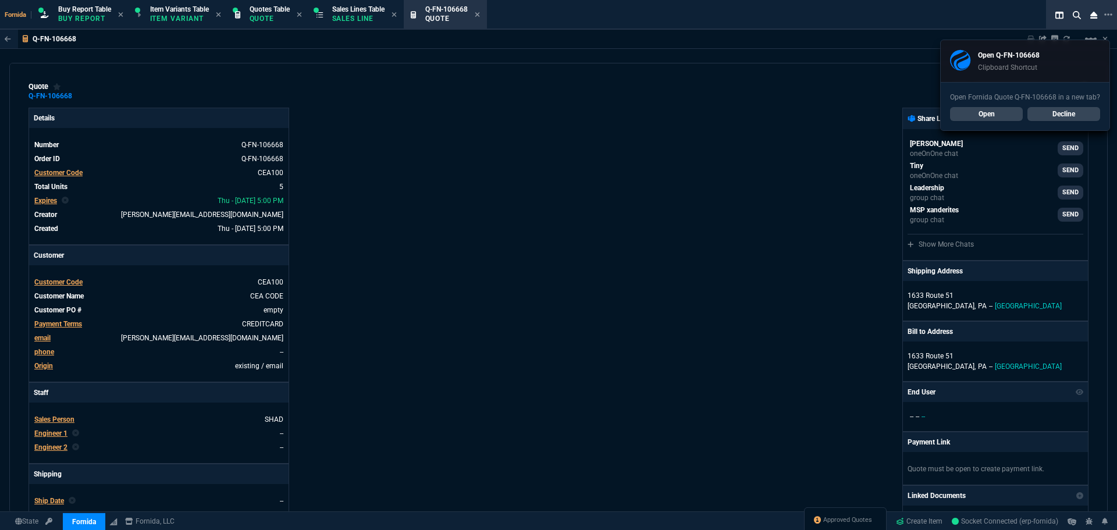
type input "28"
type input "3104"
type input "19"
type input "10687"
type input "0"
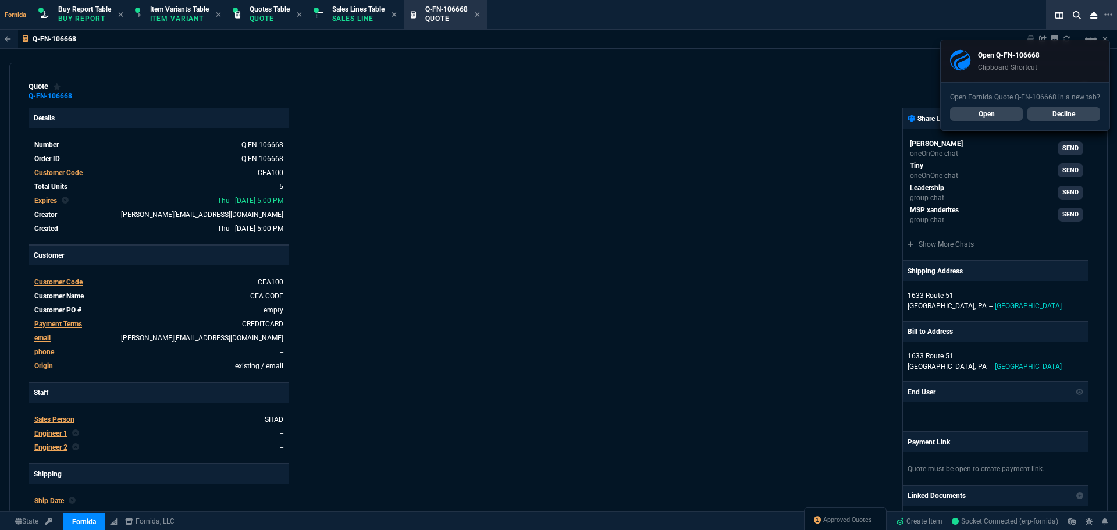
type input "0"
type input "73"
type input "56"
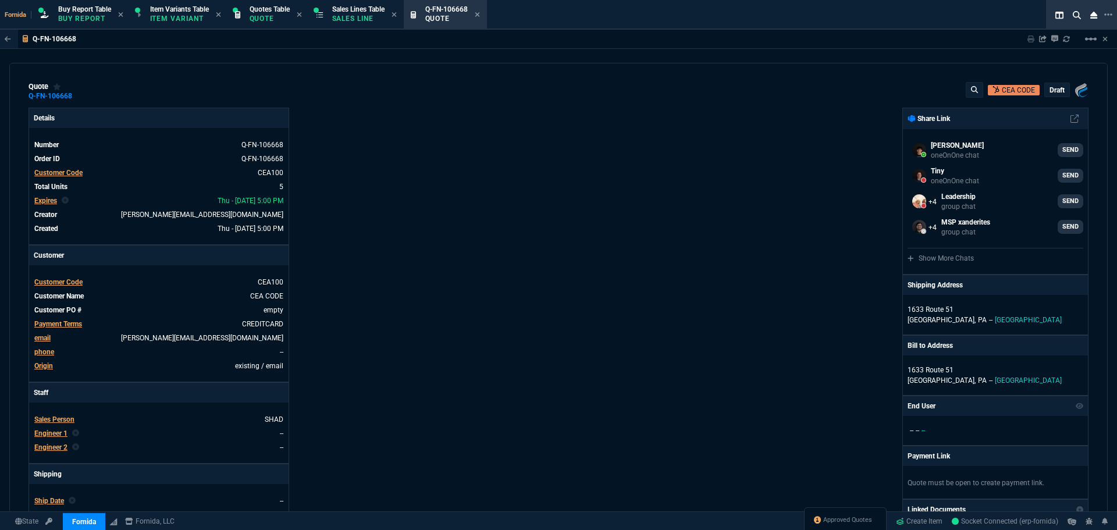
select select "1: BROV"
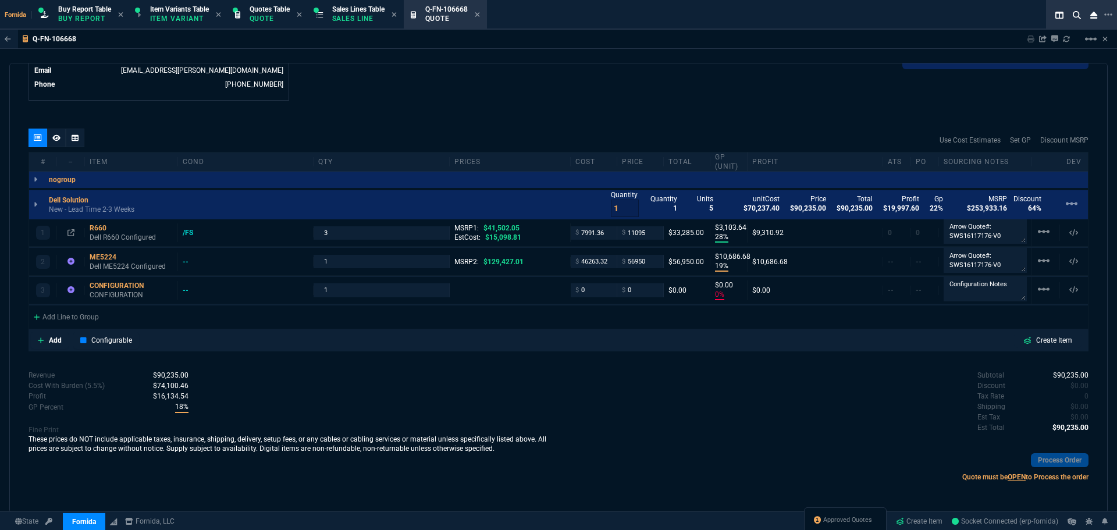
click at [480, 16] on icon at bounding box center [477, 14] width 5 height 7
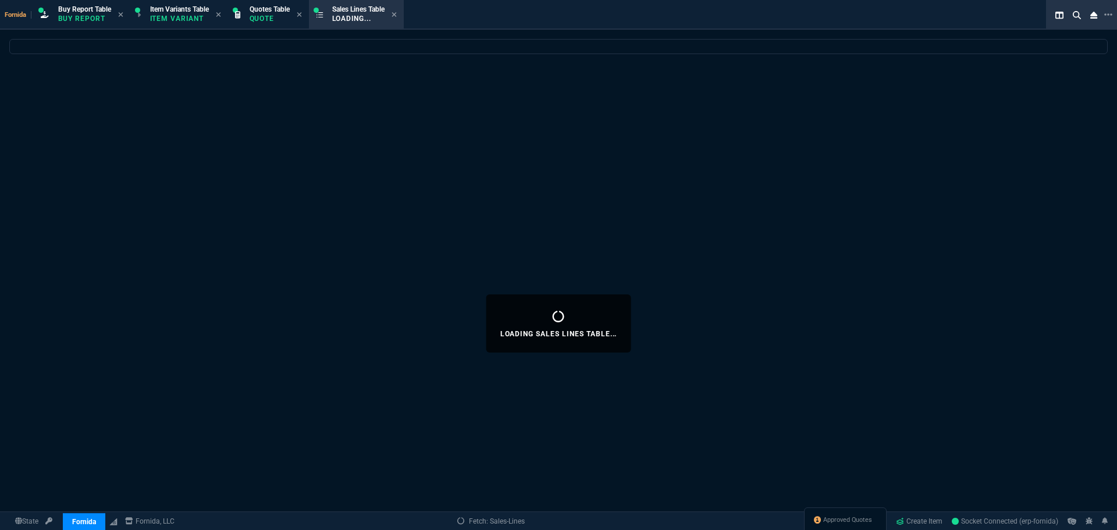
select select
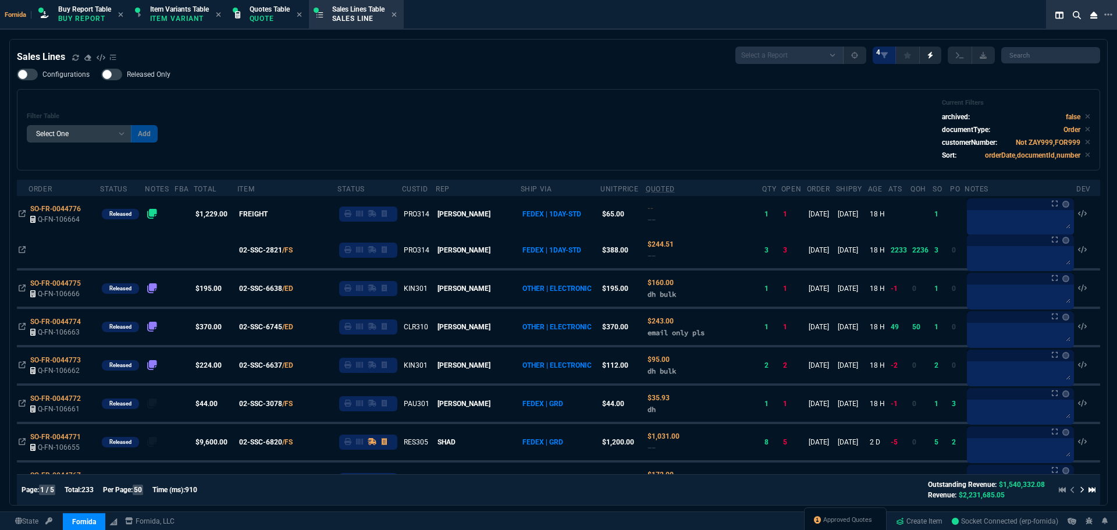
click at [339, 134] on div "Filter Table Select One Add Filter () Age () ATS () Cond (itemVariantCode) Cust…" at bounding box center [558, 130] width 1063 height 62
click at [274, 31] on div "Fornida Buy Report Table Buy Report Item Variants Table Item Variant Quotes Tab…" at bounding box center [558, 284] width 1117 height 569
click at [270, 20] on p "Quote" at bounding box center [269, 18] width 40 height 9
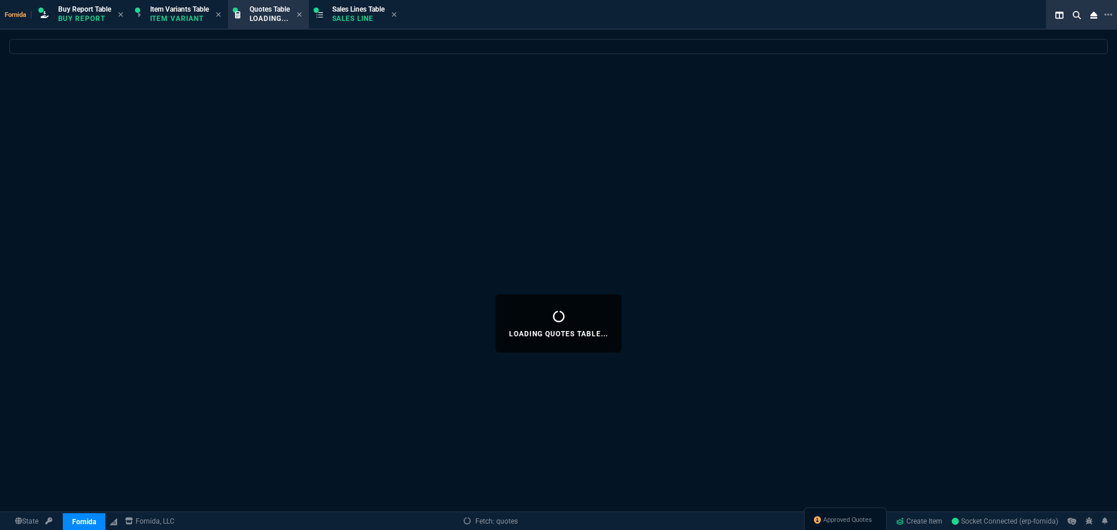
select select
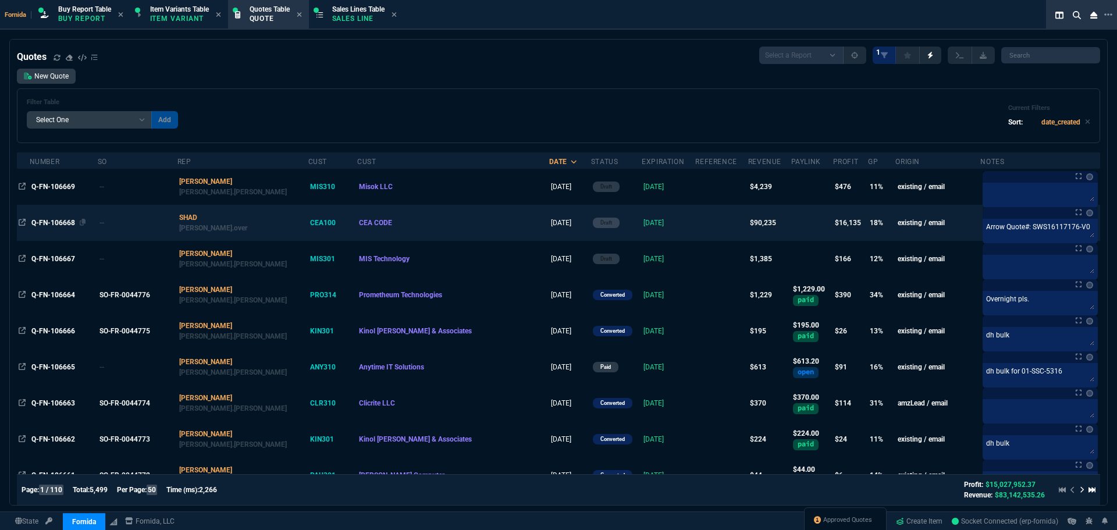
click at [47, 218] on div "Q-FN-106668" at bounding box center [63, 223] width 65 height 10
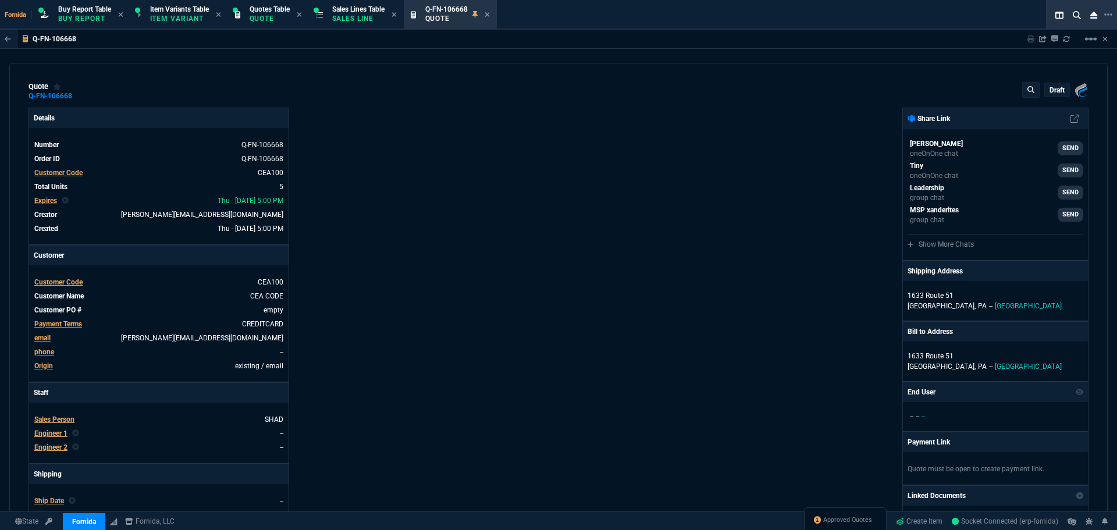
type input "28"
type input "3104"
type input "19"
type input "10687"
type input "0"
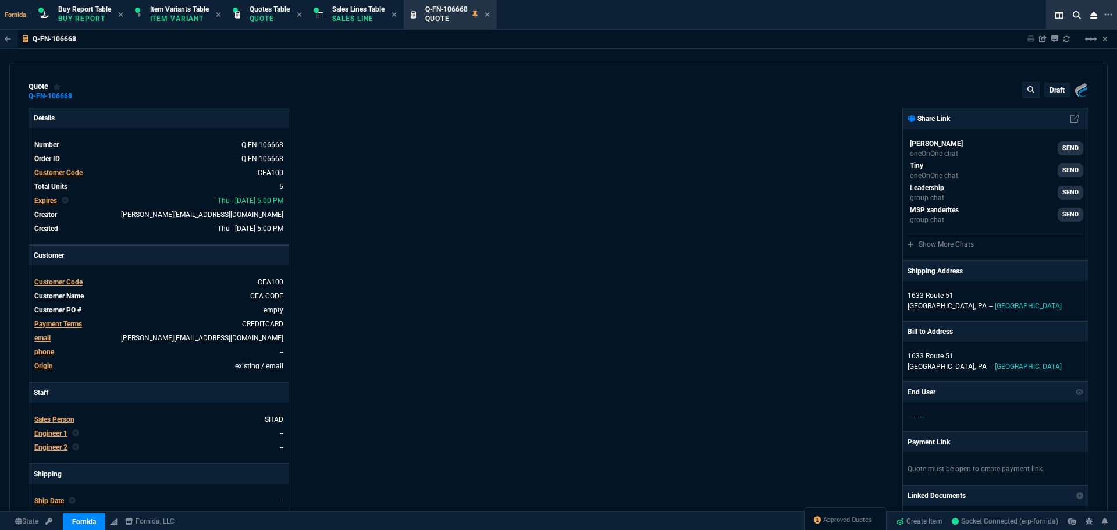
type input "0"
type input "73"
type input "56"
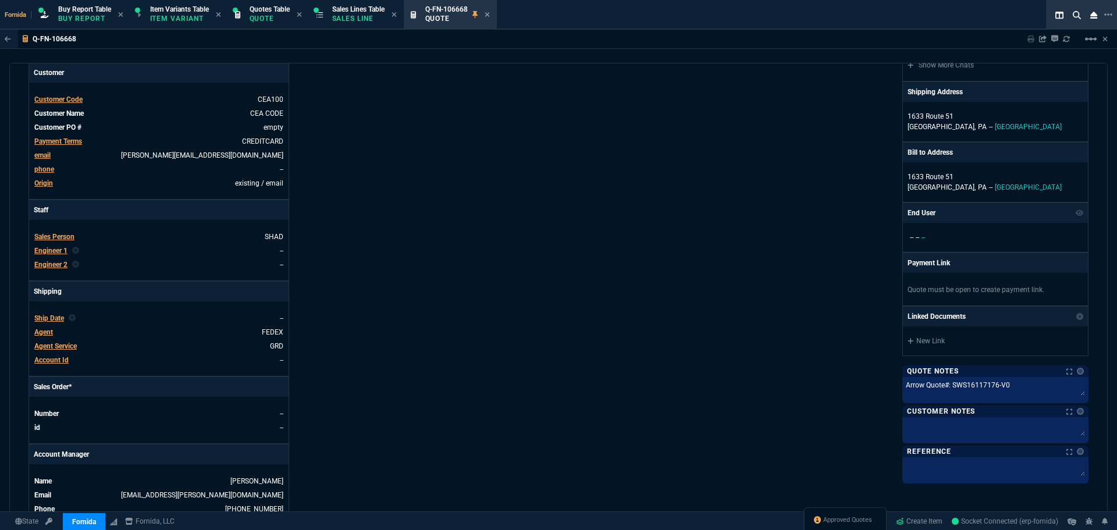
scroll to position [233, 0]
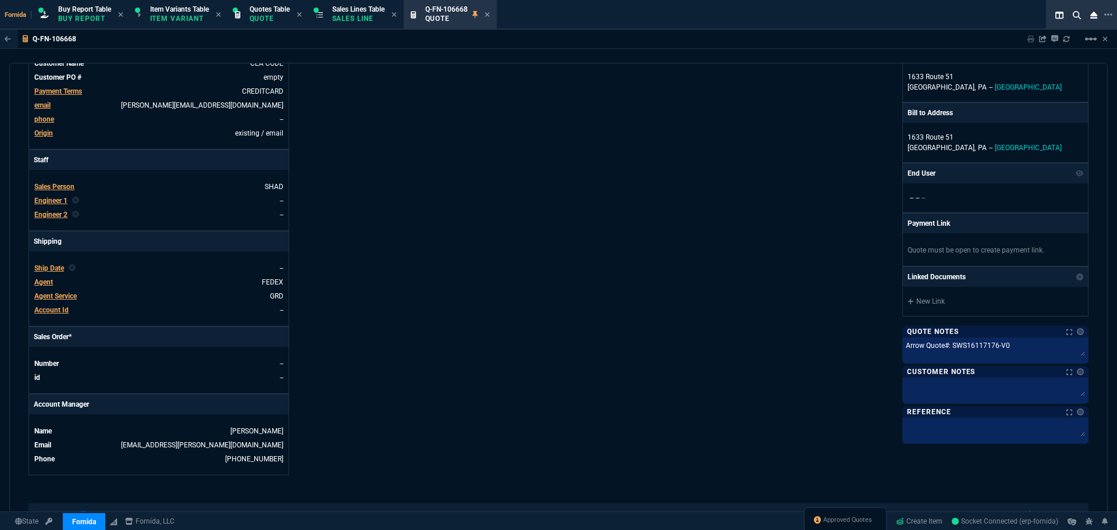
click at [54, 205] on div "Engineer 1" at bounding box center [50, 200] width 33 height 10
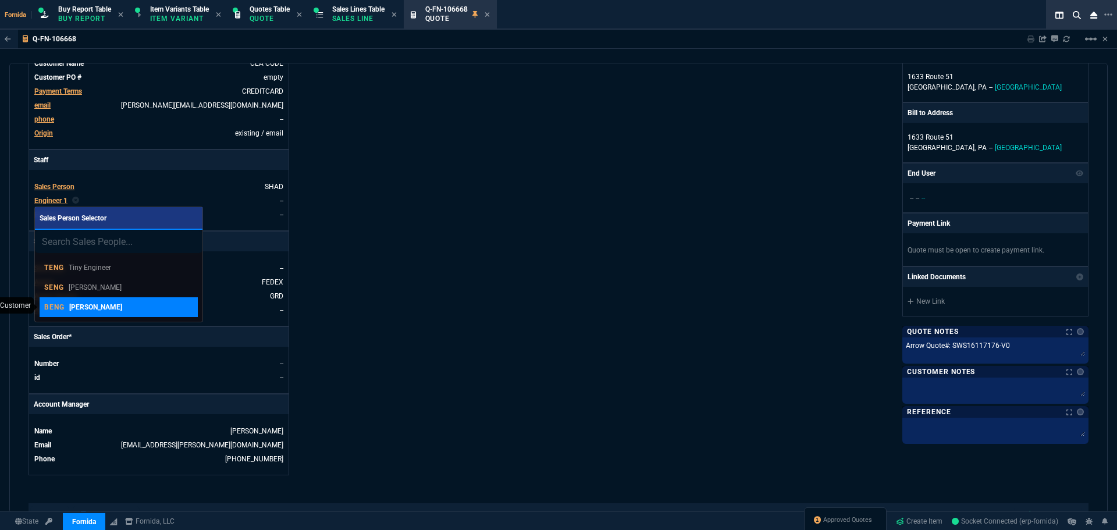
click at [126, 306] on div "BENG Brian Engineer" at bounding box center [118, 307] width 149 height 10
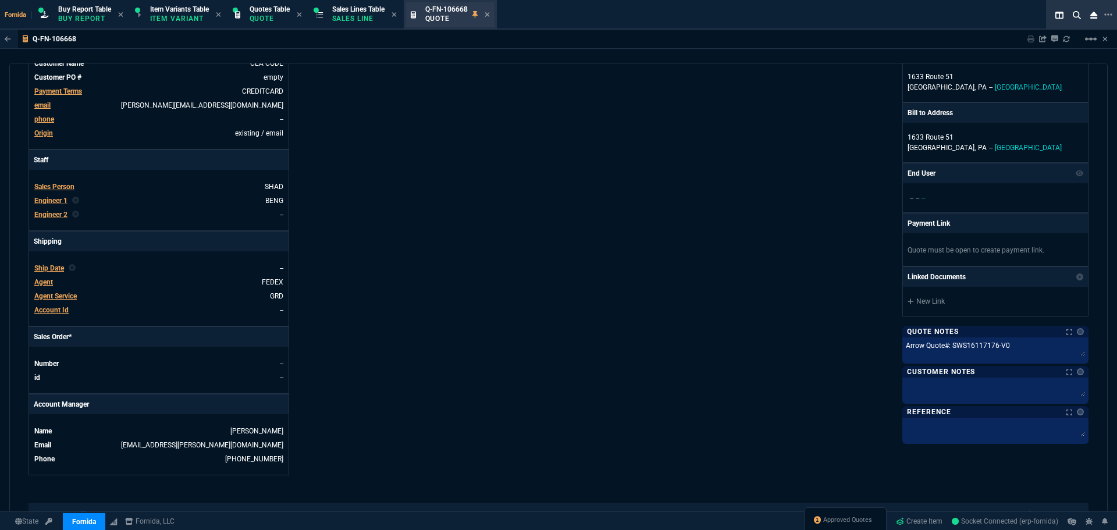
click at [489, 14] on div "Q-FN-106668 Quote" at bounding box center [457, 15] width 65 height 20
click at [489, 15] on icon at bounding box center [486, 14] width 5 height 5
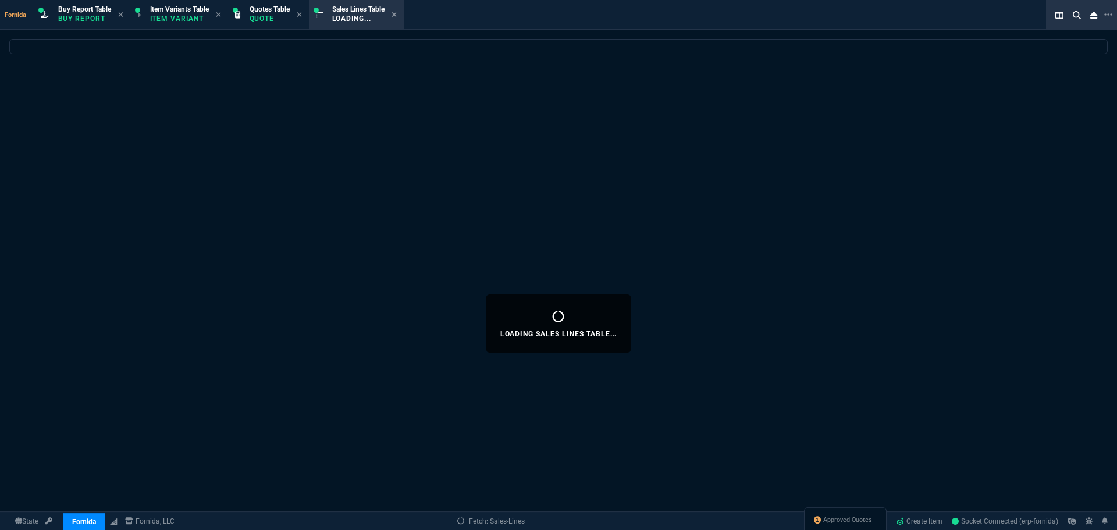
select select
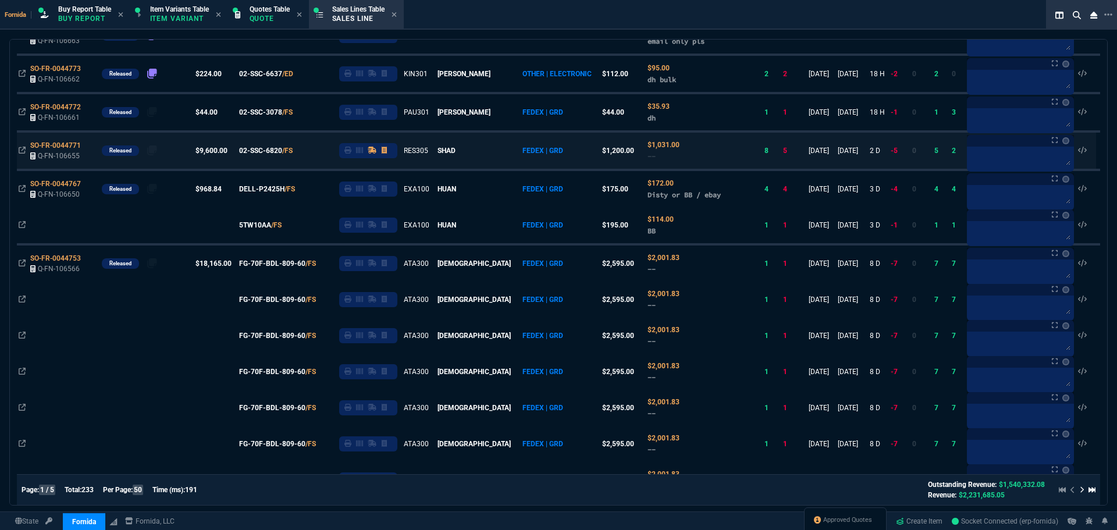
scroll to position [349, 0]
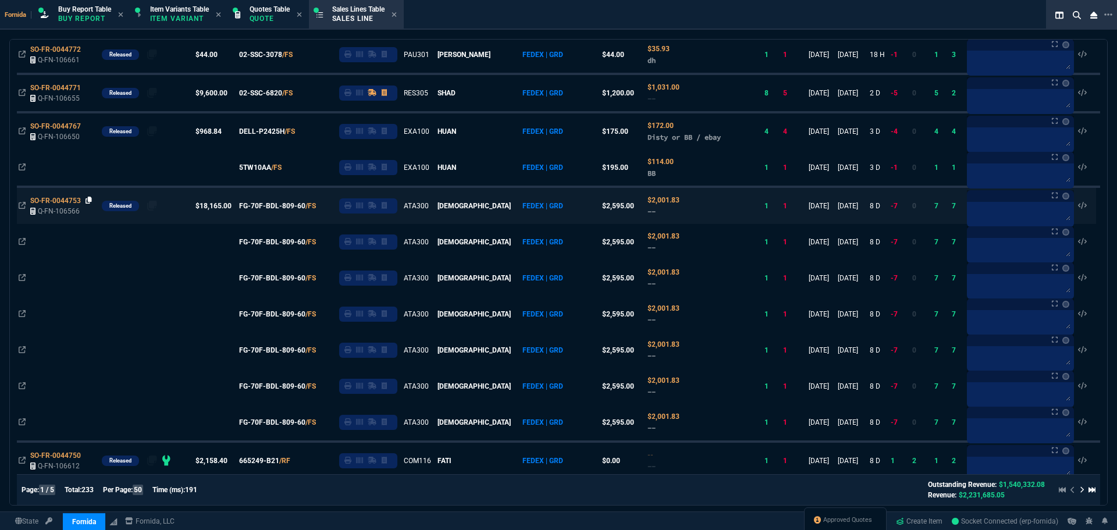
click at [87, 200] on icon at bounding box center [88, 200] width 6 height 7
